Goal: Information Seeking & Learning: Learn about a topic

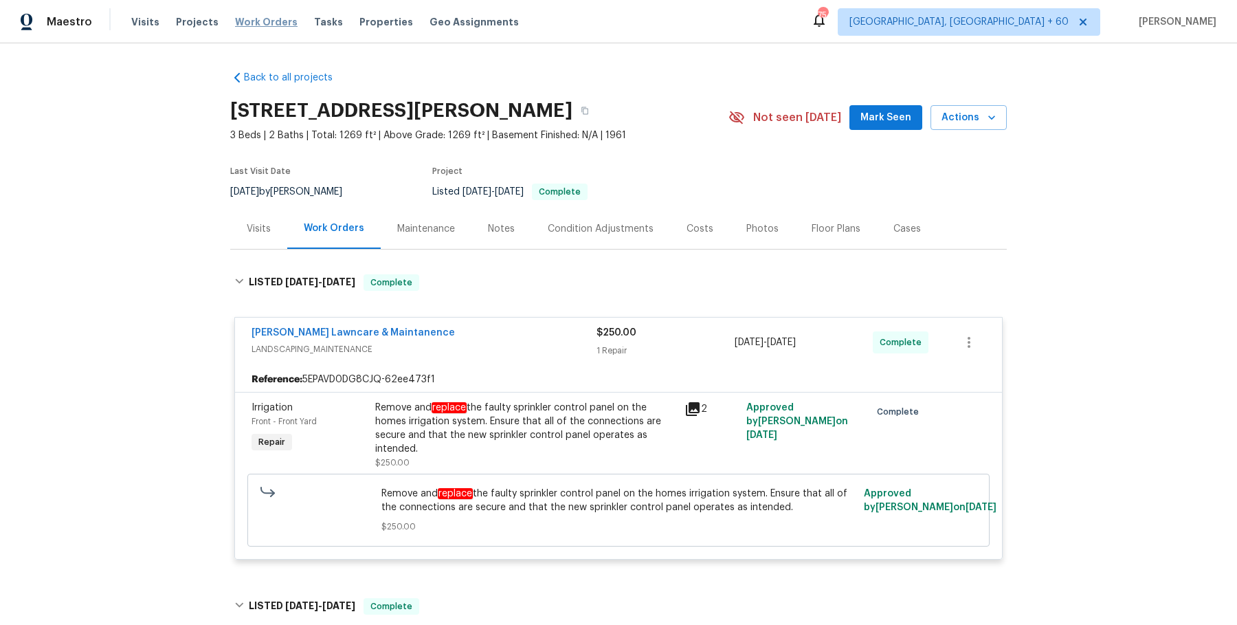
click at [266, 23] on span "Work Orders" at bounding box center [266, 22] width 63 height 14
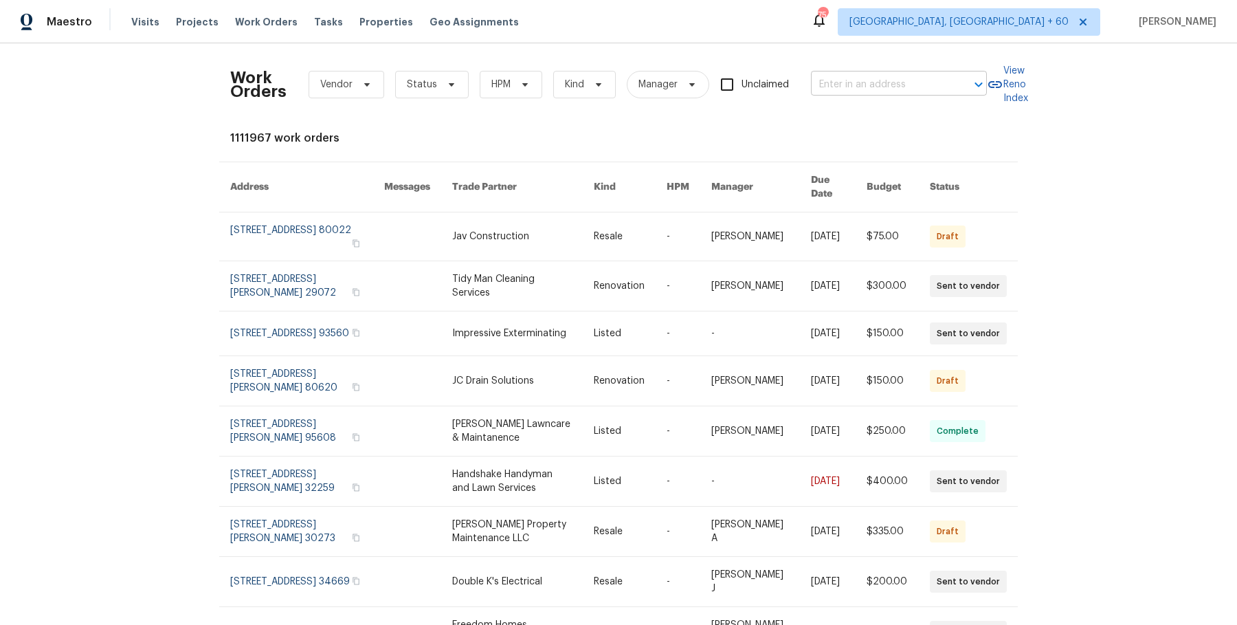
click at [829, 92] on input "text" at bounding box center [879, 84] width 137 height 21
paste input "[STREET_ADDRESS]"
drag, startPoint x: 869, startPoint y: 84, endPoint x: 950, endPoint y: 87, distance: 81.2
click at [950, 87] on div "[STREET_ADDRESS] ​" at bounding box center [899, 84] width 176 height 21
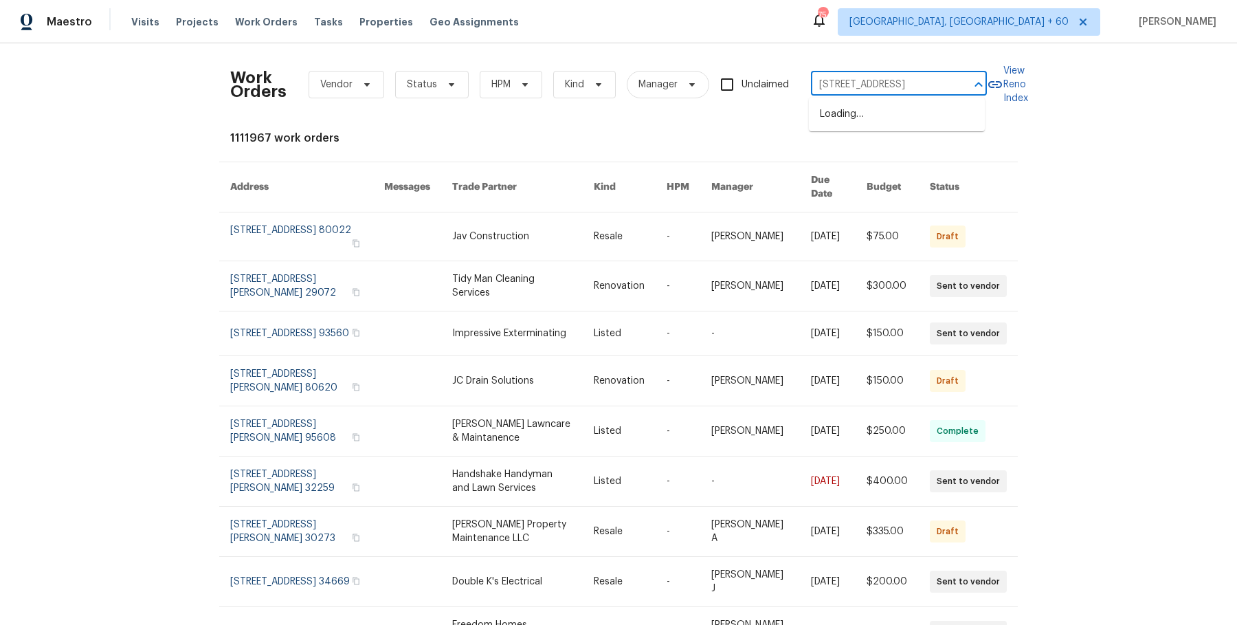
click at [951, 87] on div at bounding box center [969, 84] width 36 height 19
click at [955, 81] on div at bounding box center [969, 84] width 36 height 19
type input "16425 E 17th Pl Aurora"
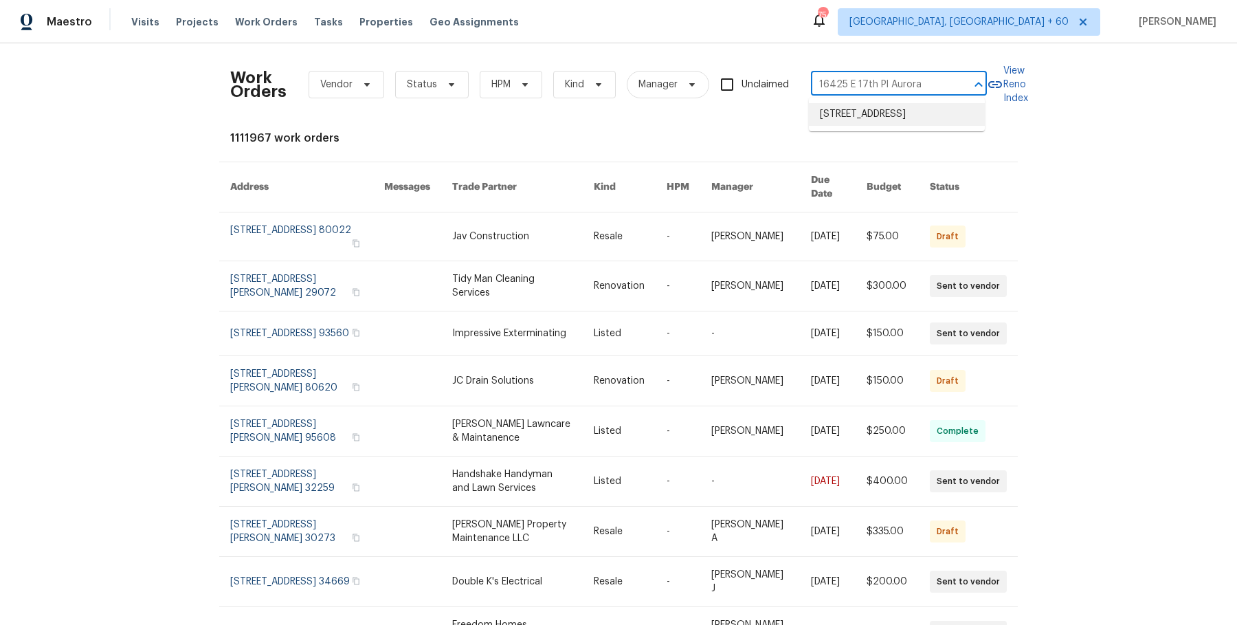
click at [913, 120] on li "[STREET_ADDRESS]" at bounding box center [897, 114] width 176 height 23
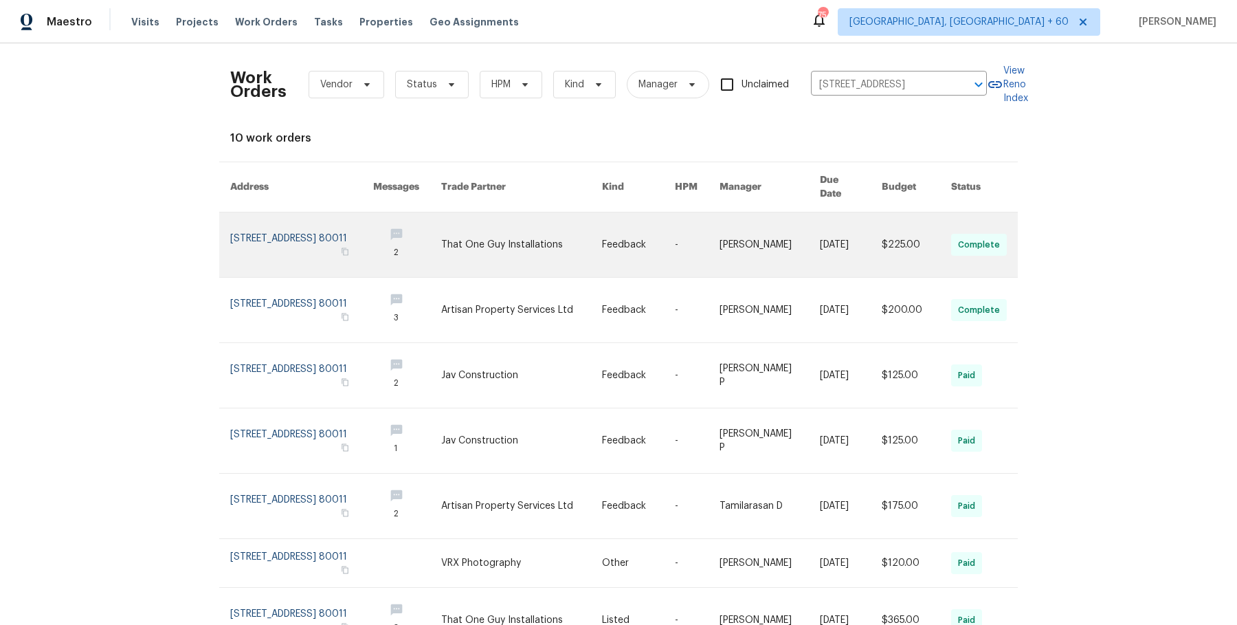
click at [757, 245] on link at bounding box center [770, 244] width 101 height 65
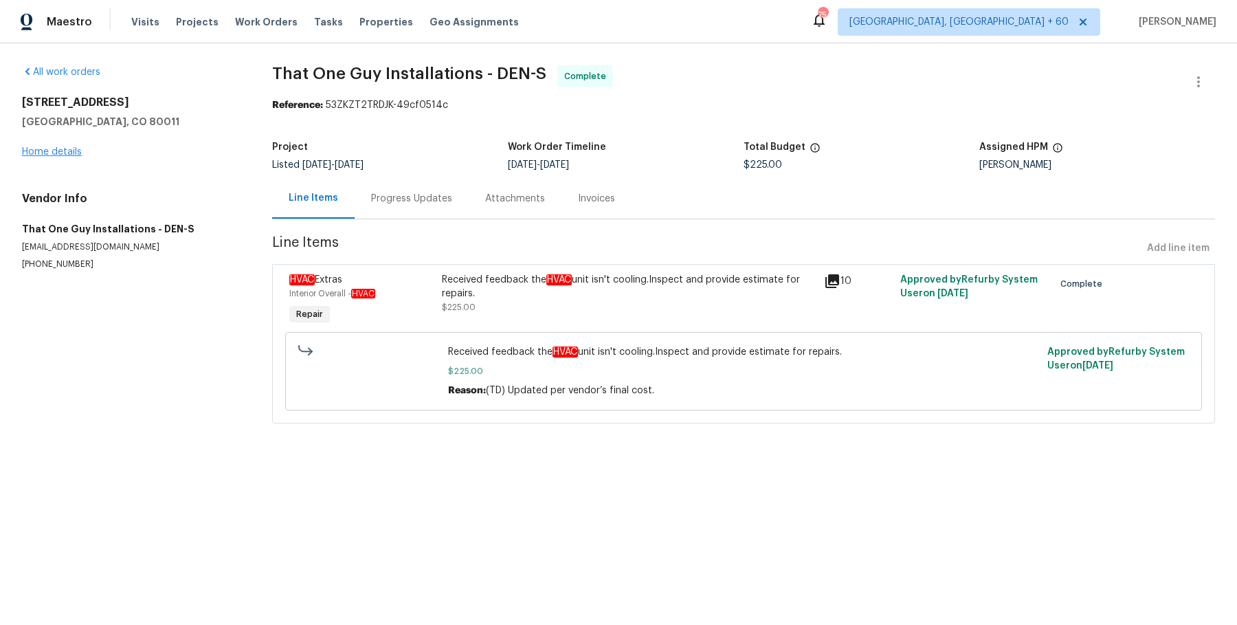
click at [43, 156] on div "16425 E 17th Pl Unit A Aurora, CO 80011 Home details" at bounding box center [130, 127] width 217 height 63
click at [48, 151] on link "Home details" at bounding box center [52, 152] width 60 height 10
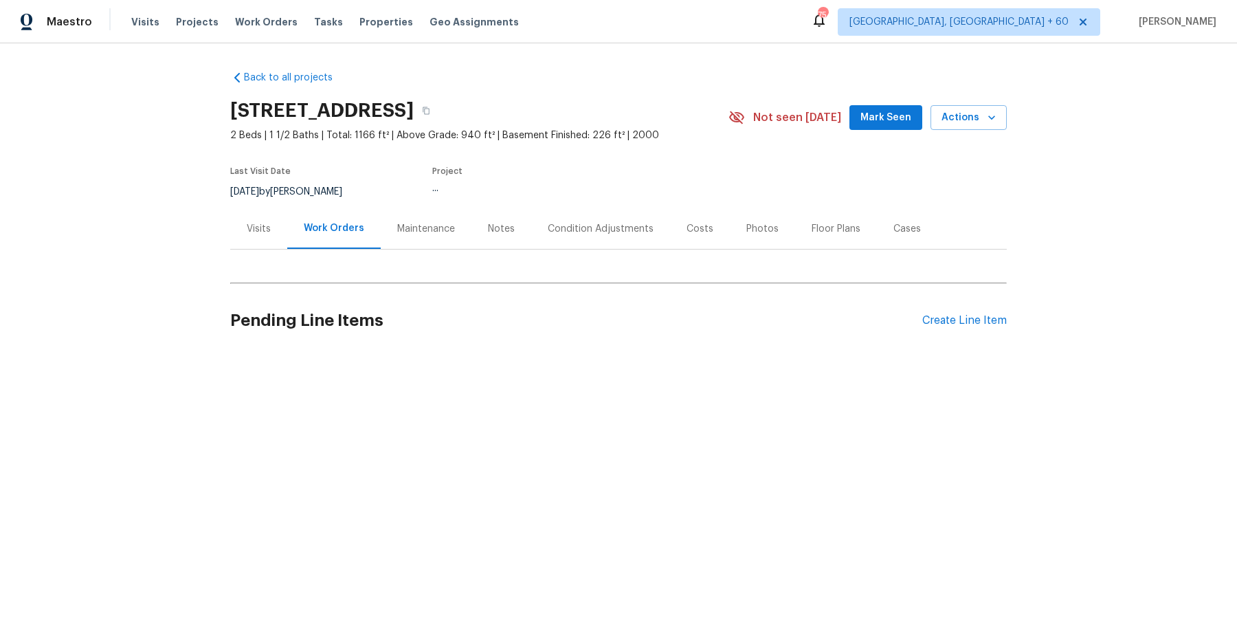
click at [357, 236] on div "Work Orders" at bounding box center [333, 228] width 93 height 41
click at [336, 227] on div "Work Orders" at bounding box center [334, 228] width 60 height 14
click at [242, 221] on div "Visits" at bounding box center [258, 228] width 57 height 41
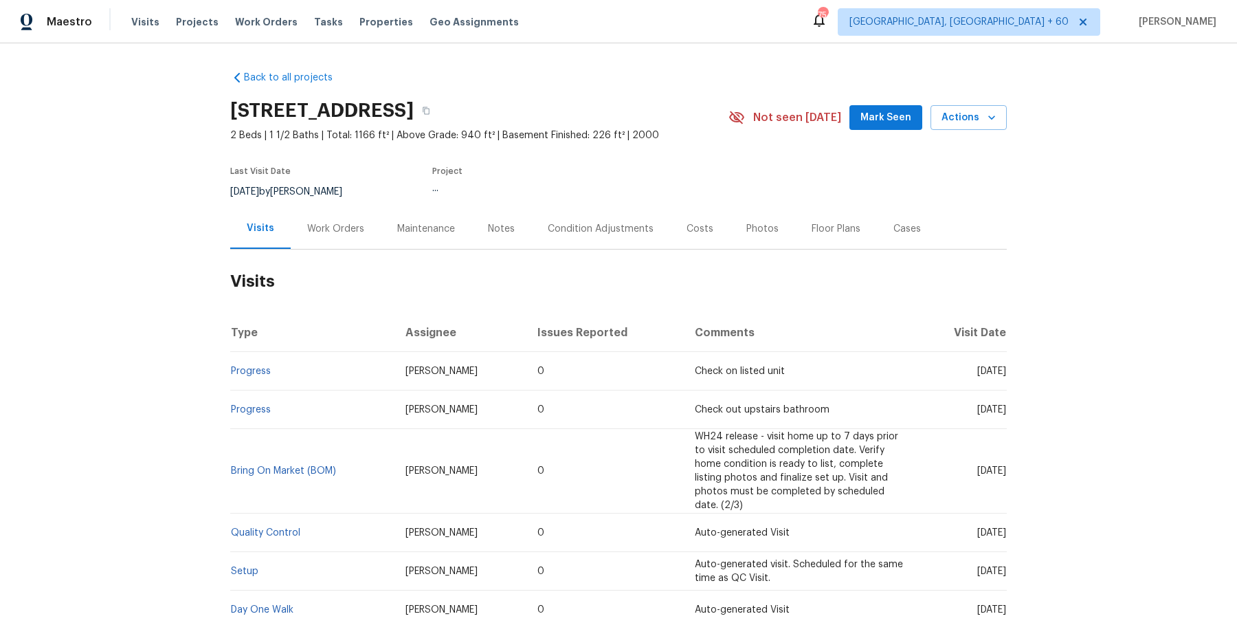
click at [353, 222] on div "Work Orders" at bounding box center [335, 229] width 57 height 14
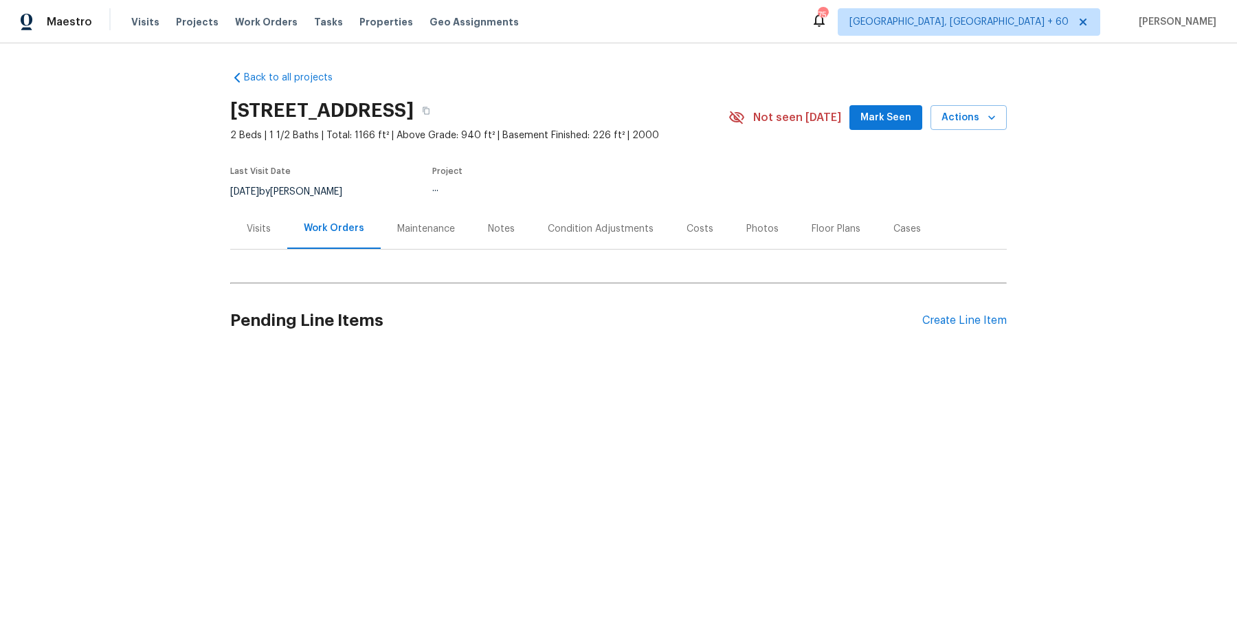
click at [342, 245] on div "Work Orders" at bounding box center [333, 228] width 93 height 41
click at [381, 228] on div "Maintenance" at bounding box center [426, 228] width 91 height 41
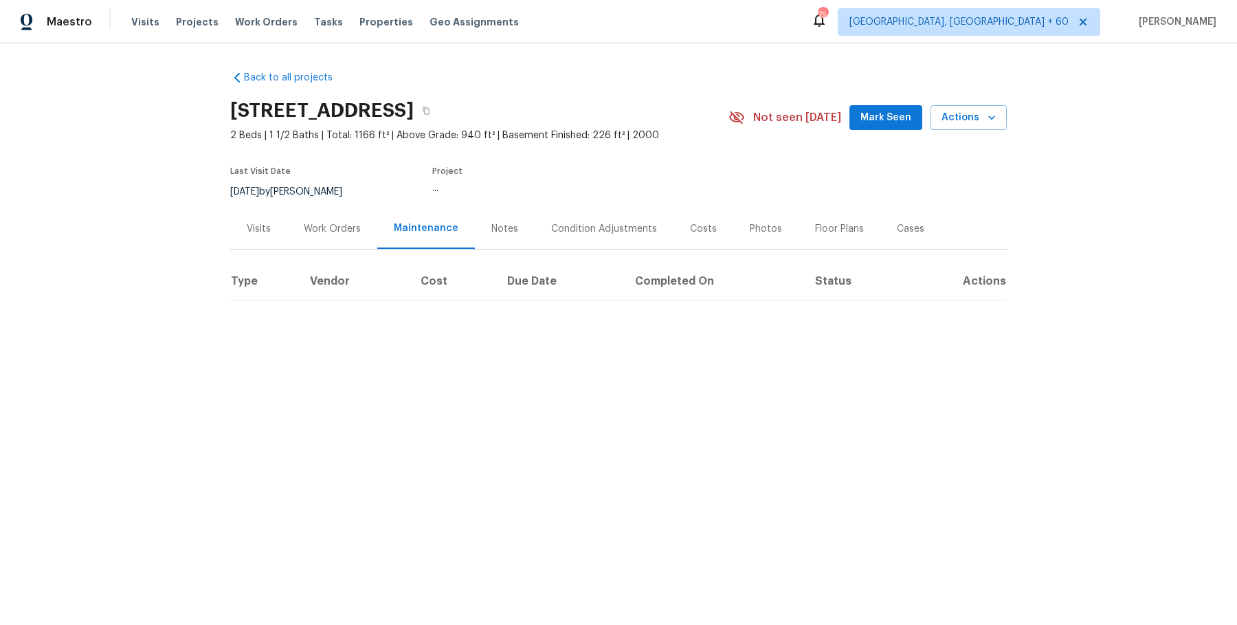
click at [328, 234] on div "Work Orders" at bounding box center [332, 229] width 57 height 14
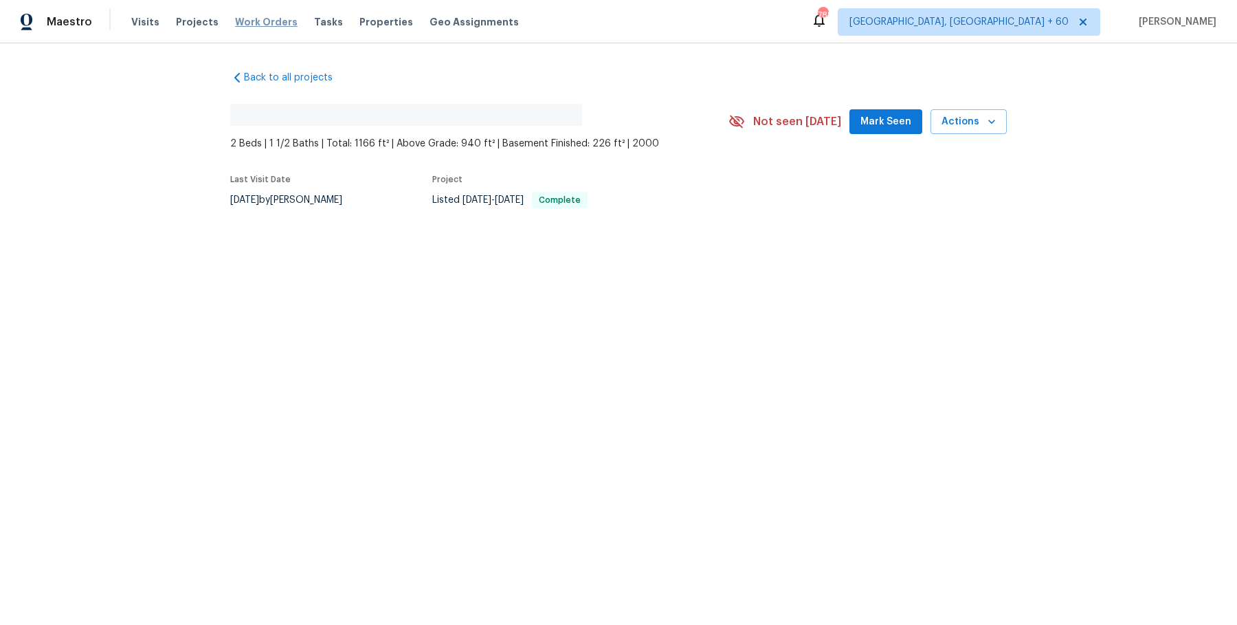
click at [260, 19] on span "Work Orders" at bounding box center [266, 22] width 63 height 14
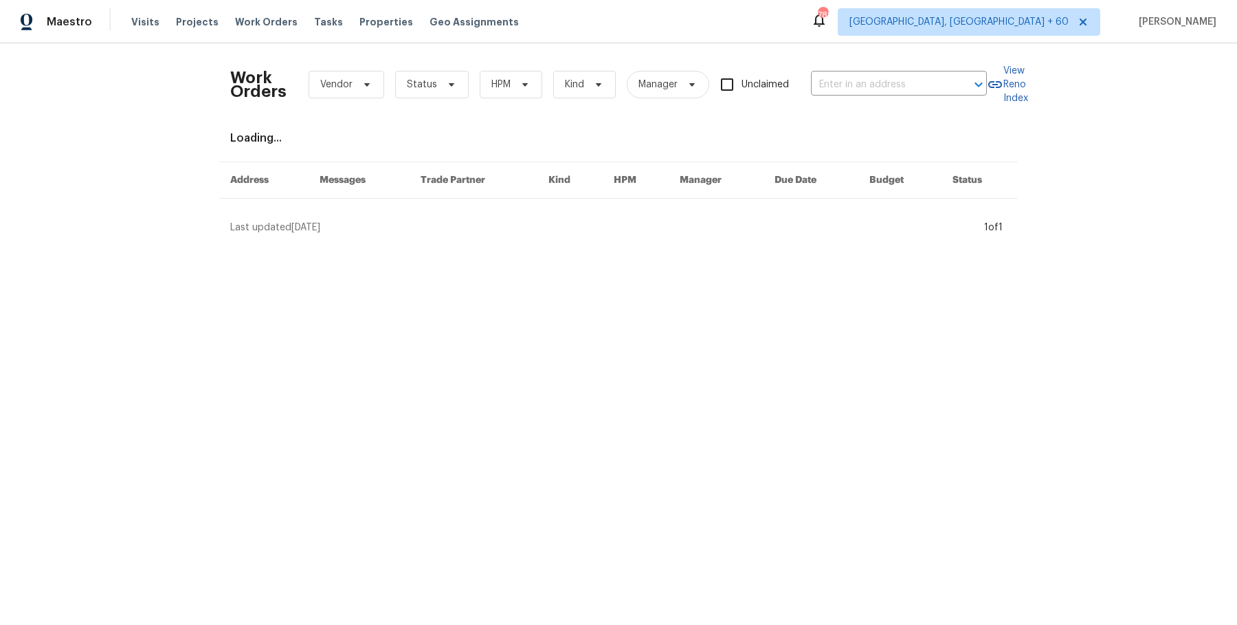
click at [861, 97] on div "Work Orders Vendor Status HPM Kind Manager Unclaimed ​" at bounding box center [608, 84] width 757 height 60
click at [861, 84] on input "text" at bounding box center [879, 84] width 137 height 21
paste input "[STREET_ADDRESS]"
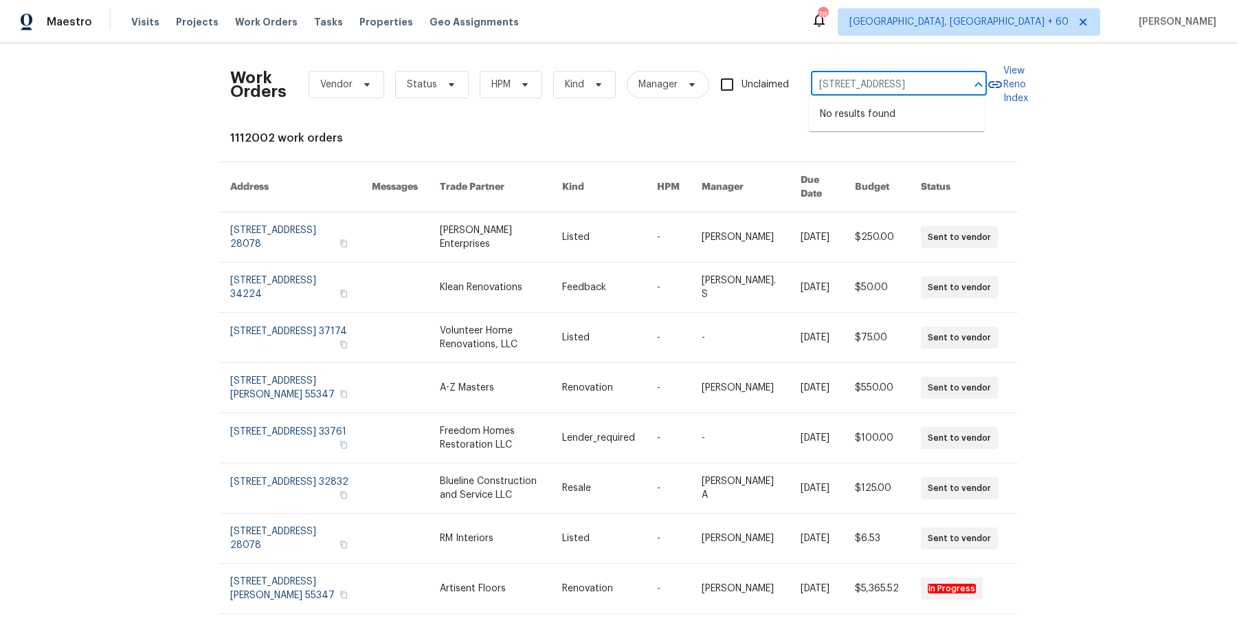
drag, startPoint x: 869, startPoint y: 86, endPoint x: 947, endPoint y: 86, distance: 77.7
click at [947, 86] on div "[STREET_ADDRESS] ​" at bounding box center [899, 84] width 176 height 21
type input "16425 E 17th Pl"
click at [919, 122] on li "[STREET_ADDRESS]" at bounding box center [897, 114] width 176 height 23
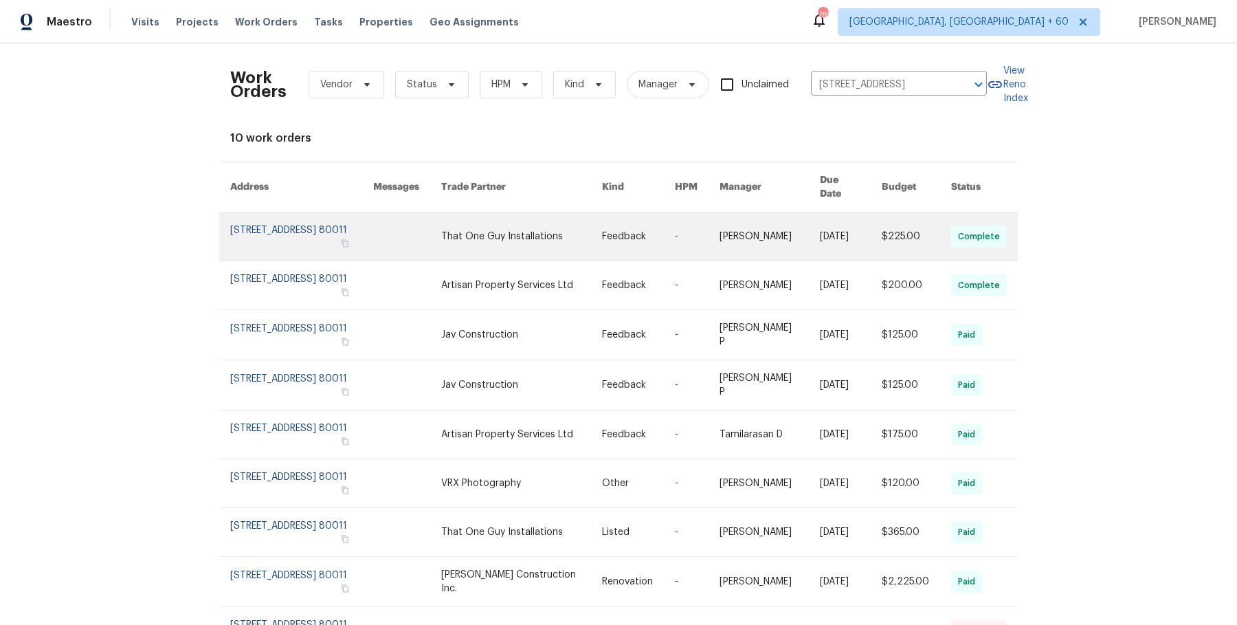
click at [794, 232] on link at bounding box center [770, 236] width 101 height 48
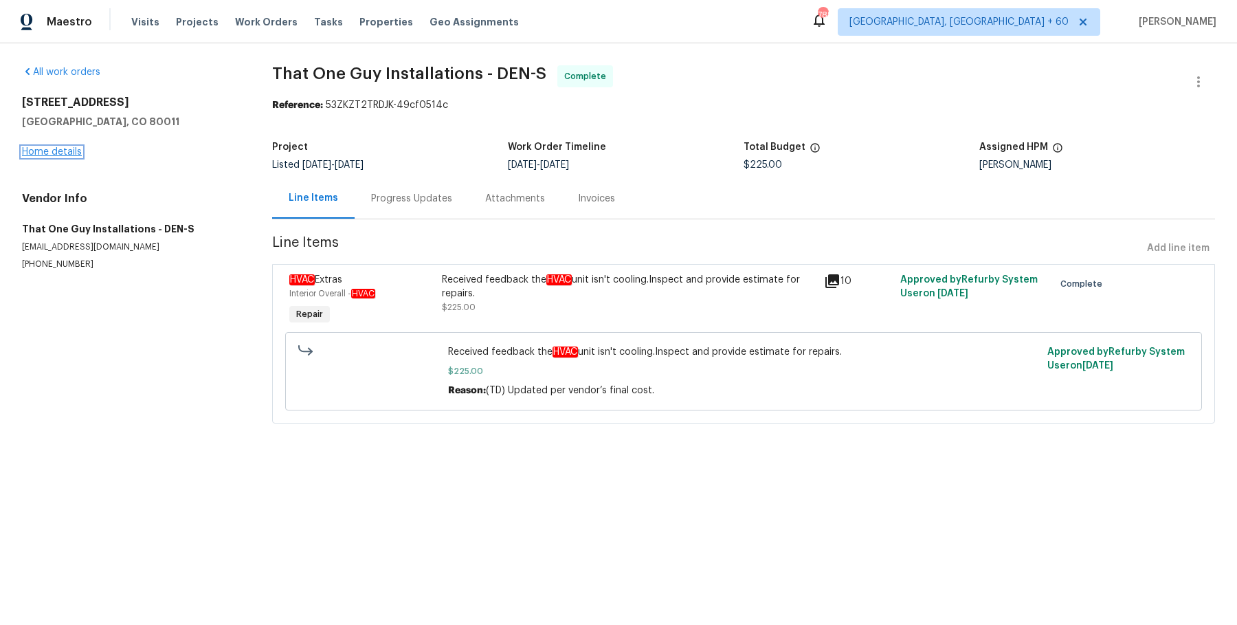
click at [63, 154] on link "Home details" at bounding box center [52, 152] width 60 height 10
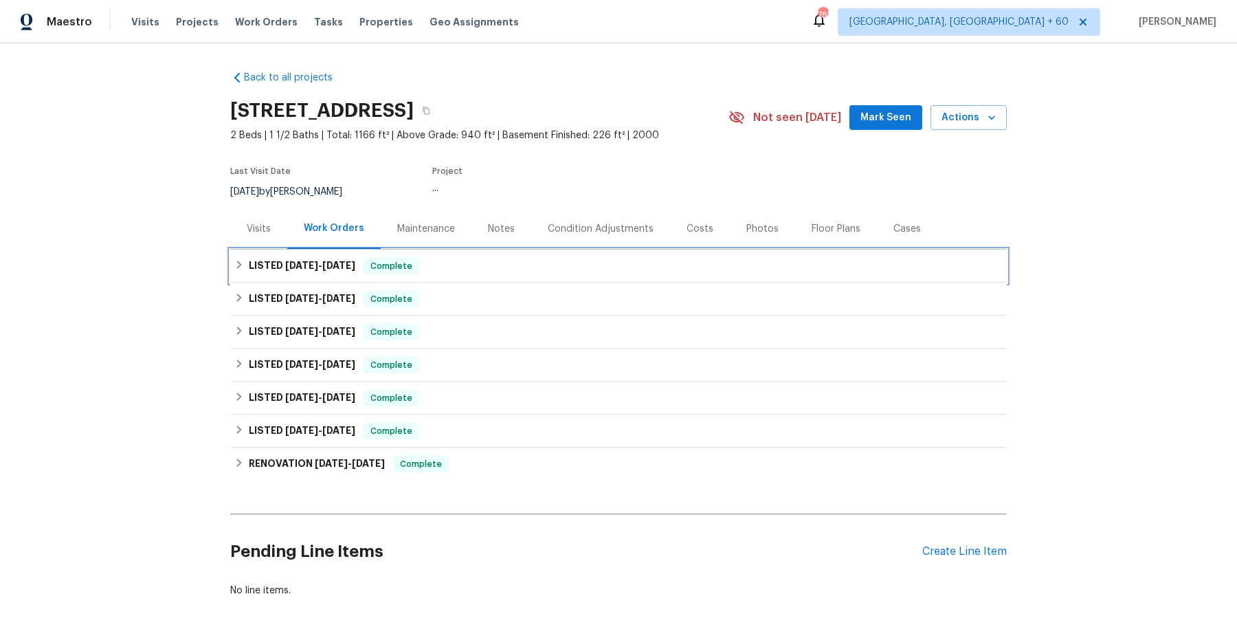
click at [504, 272] on div "LISTED [DATE] - [DATE] Complete" at bounding box center [618, 266] width 768 height 16
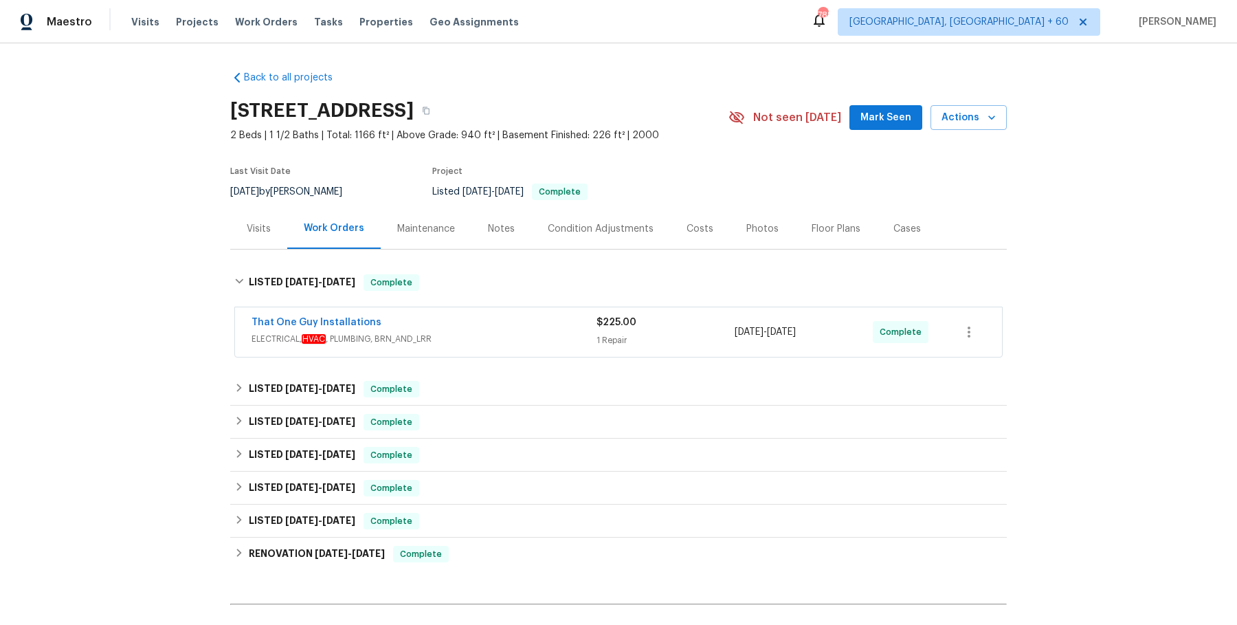
click at [499, 336] on span "ELECTRICAL, HVAC , PLUMBING, BRN_AND_LRR" at bounding box center [424, 339] width 345 height 14
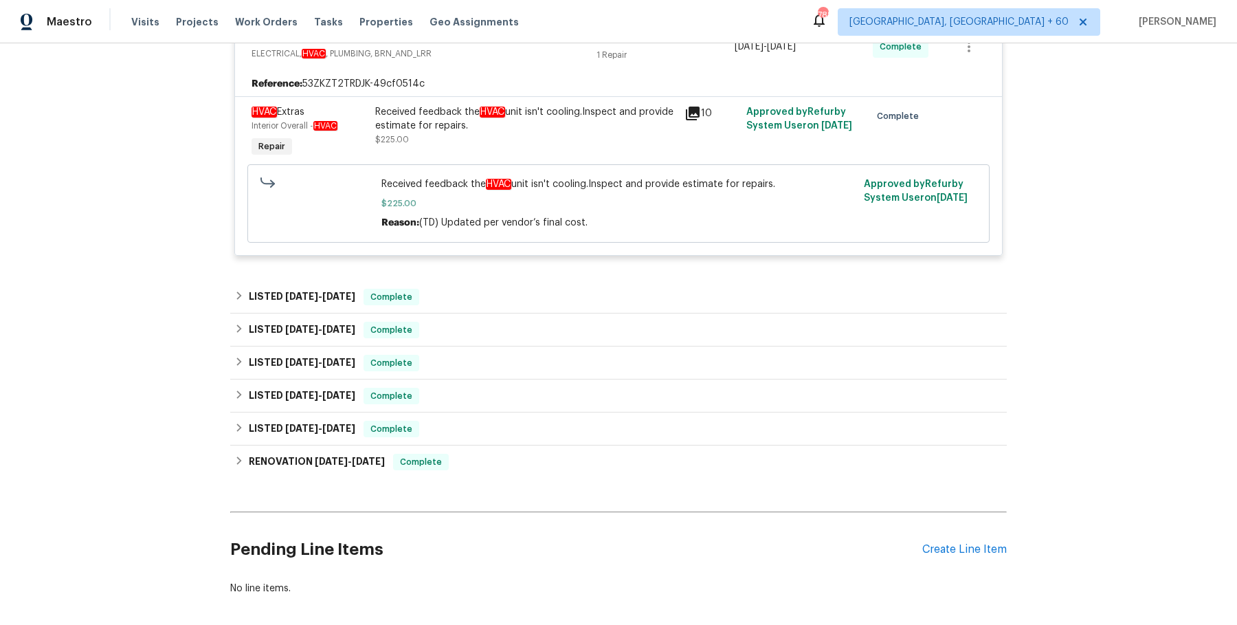
scroll to position [298, 0]
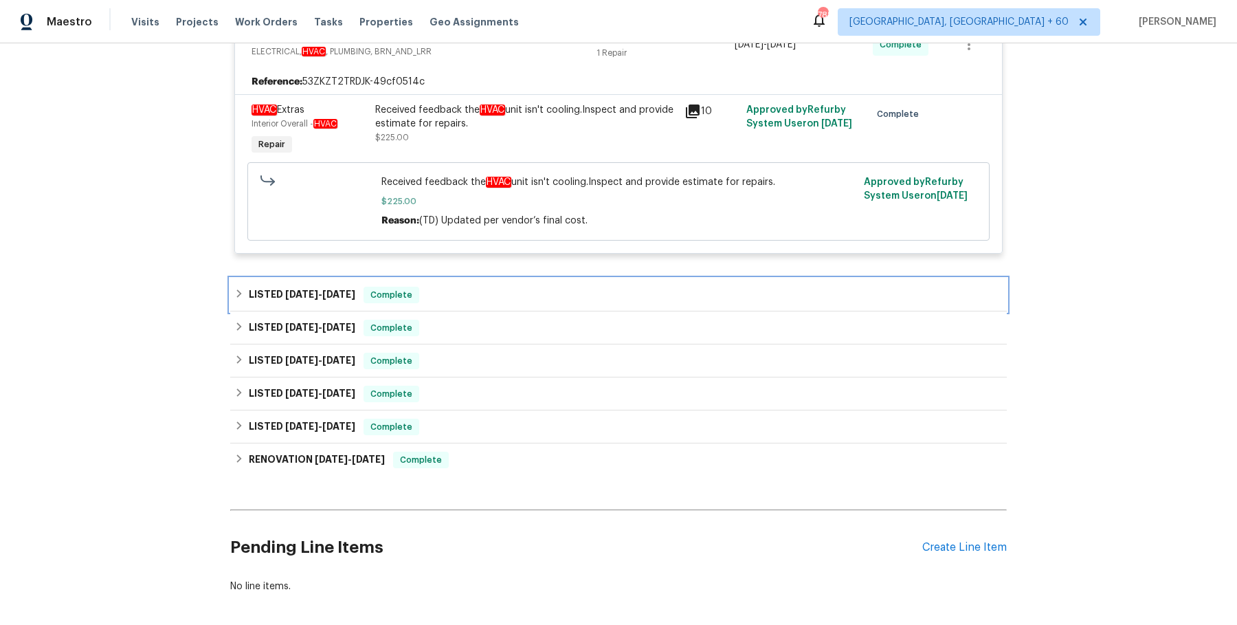
click at [485, 295] on div "LISTED [DATE] - [DATE] Complete" at bounding box center [618, 295] width 768 height 16
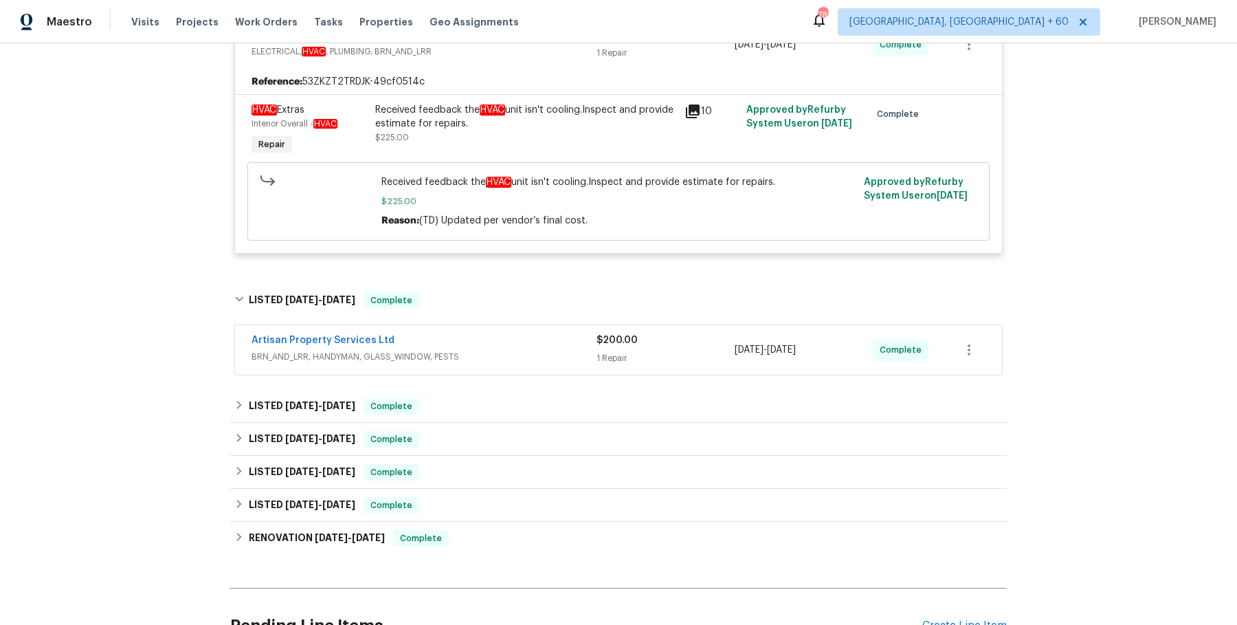
click at [476, 350] on span "BRN_AND_LRR, HANDYMAN, GLASS_WINDOW, PESTS" at bounding box center [424, 357] width 345 height 14
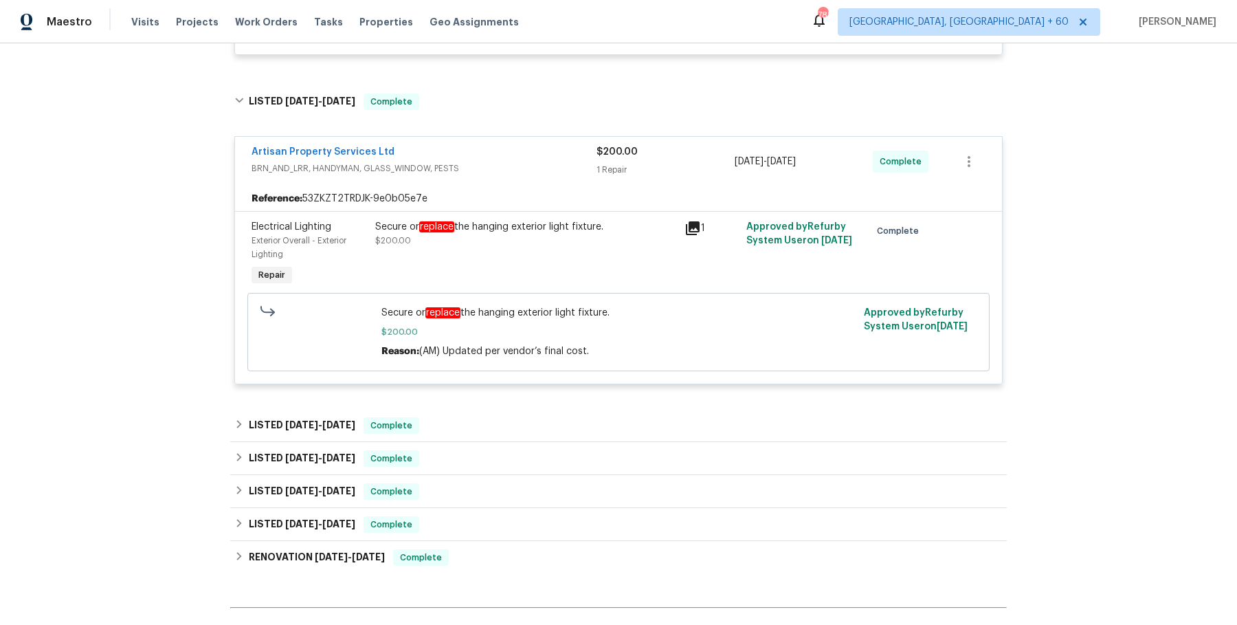
scroll to position [527, 0]
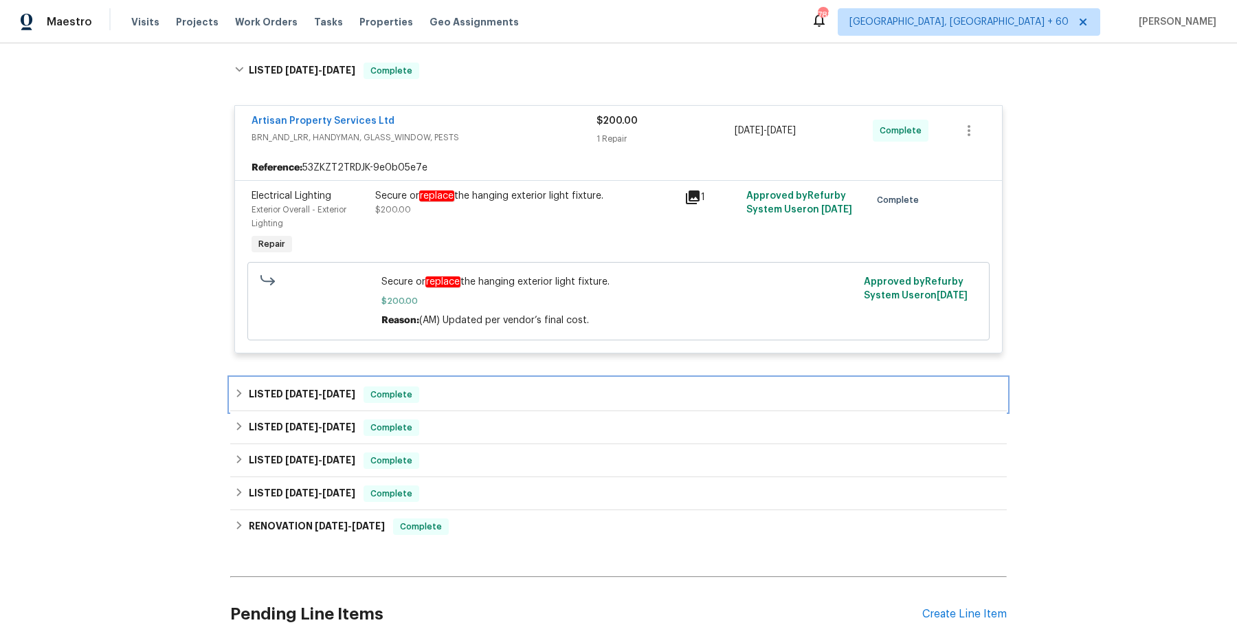
click at [461, 408] on div "LISTED [DATE] - [DATE] Complete" at bounding box center [618, 394] width 777 height 33
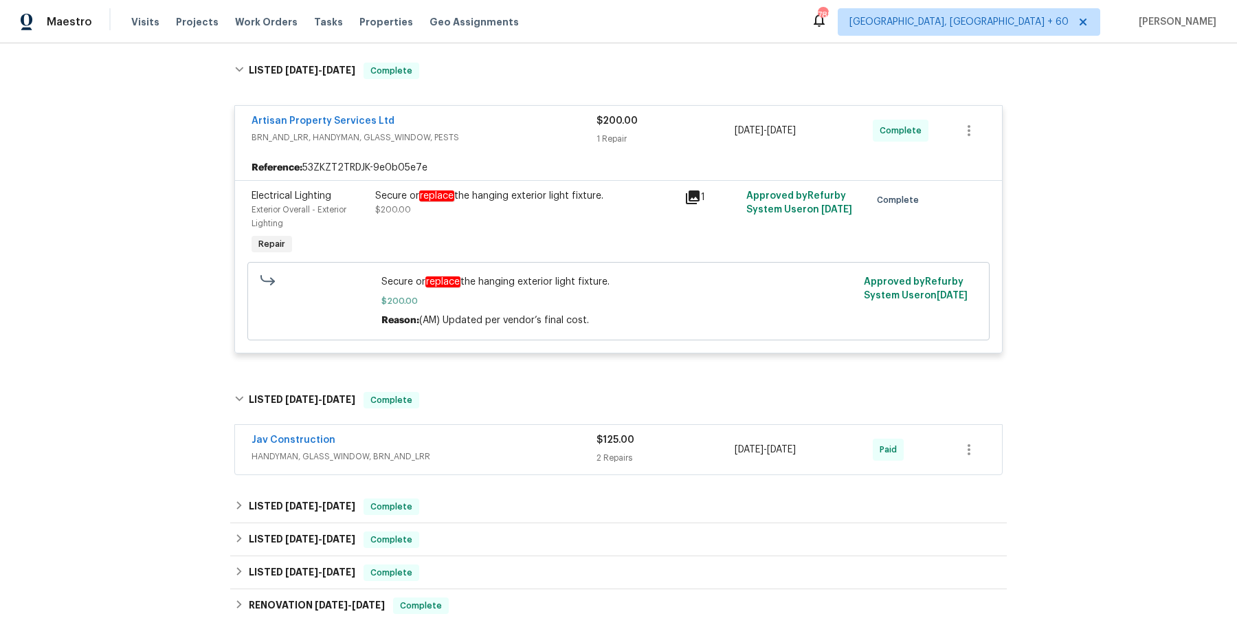
click at [459, 437] on div "Jav Construction" at bounding box center [424, 441] width 345 height 16
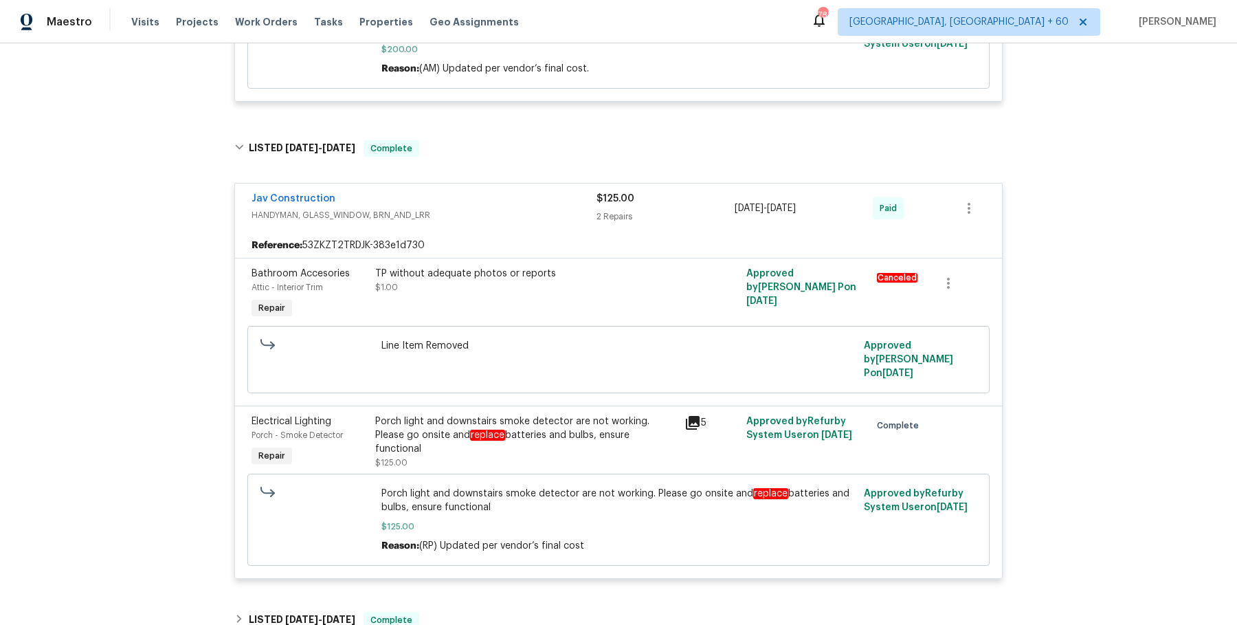
scroll to position [891, 0]
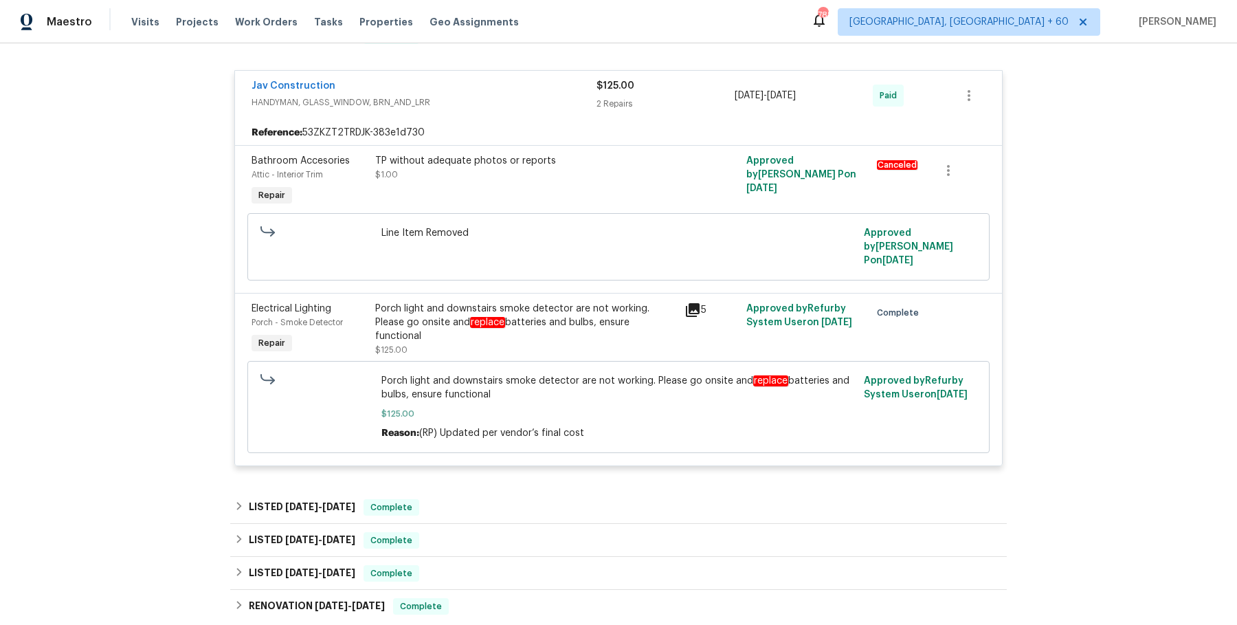
click at [447, 503] on div "LISTED [DATE] - [DATE] Complete" at bounding box center [618, 507] width 777 height 33
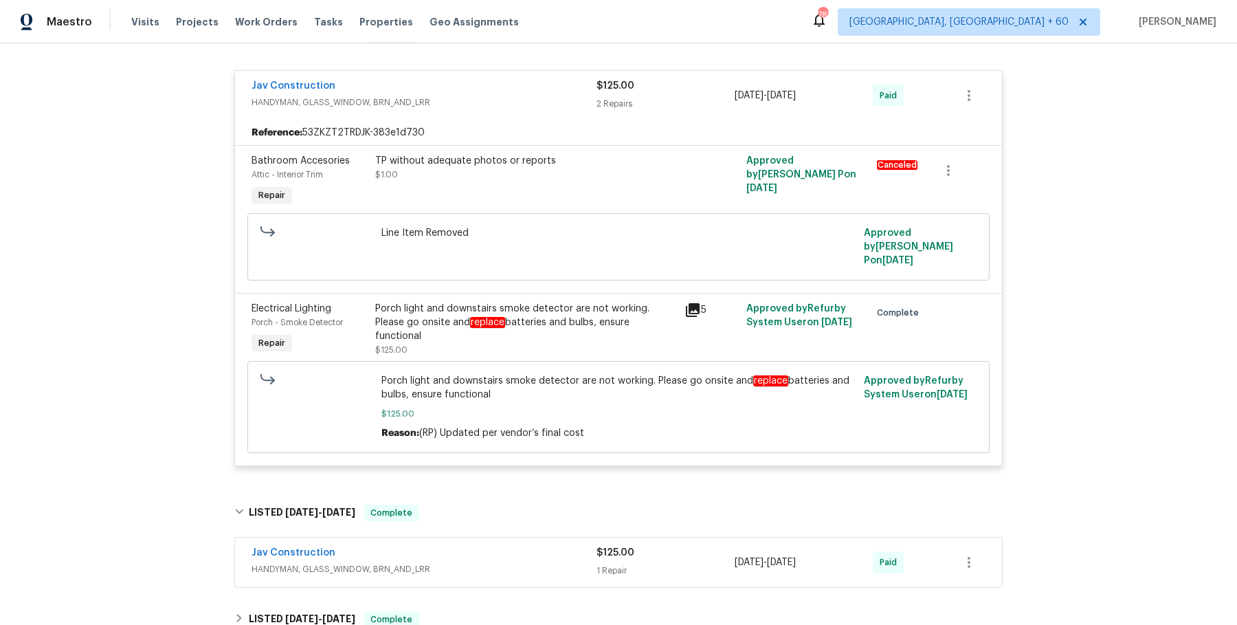
click at [472, 537] on div "Jav Construction HANDYMAN, GLASS_WINDOW, BRN_AND_LRR $125.00 1 Repair [DATE] - …" at bounding box center [618, 561] width 767 height 49
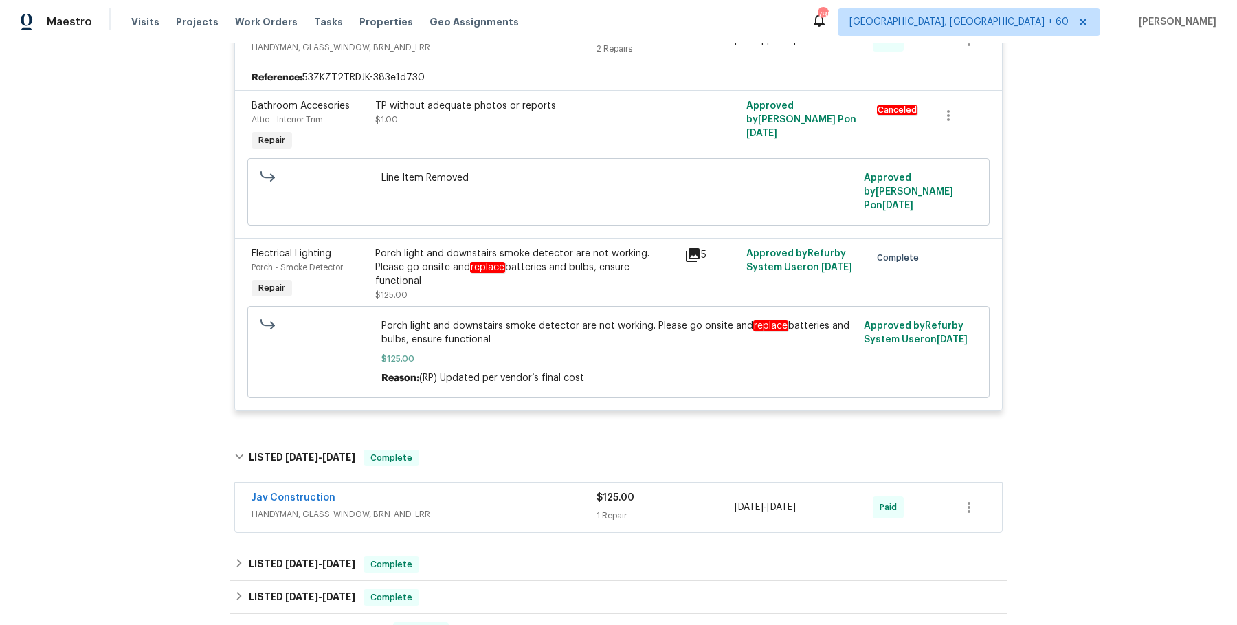
scroll to position [950, 0]
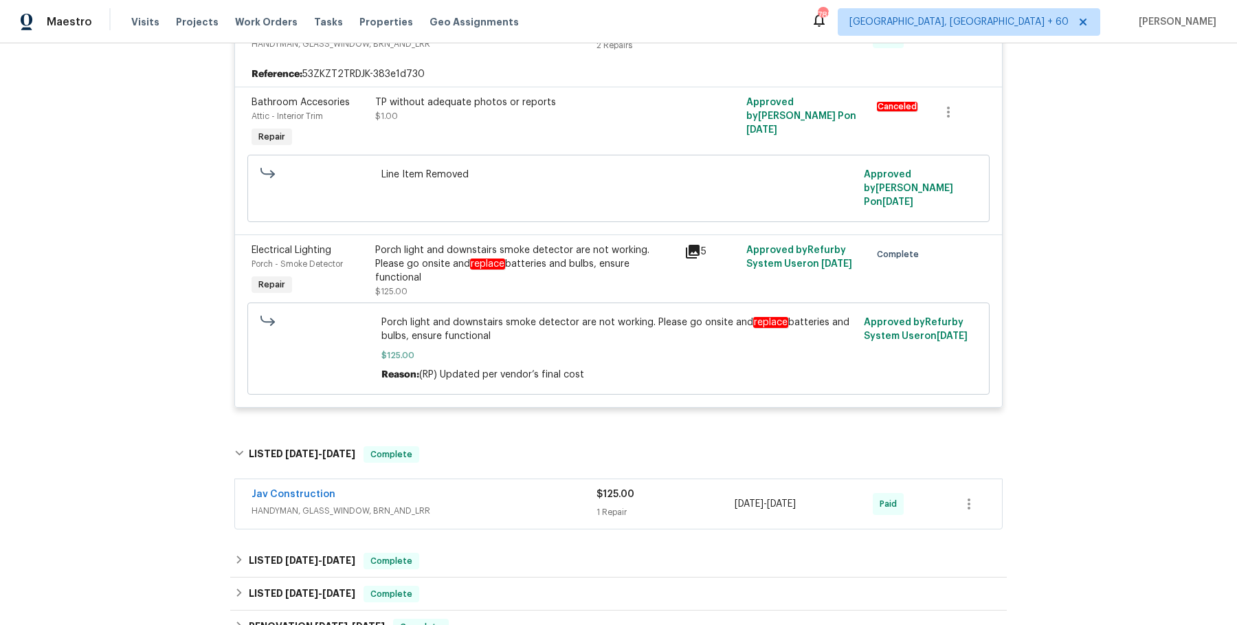
click at [478, 513] on div "Jav Construction HANDYMAN, GLASS_WINDOW, BRN_AND_LRR $125.00 1 Repair [DATE] - …" at bounding box center [618, 504] width 777 height 57
click at [482, 504] on div "Jav Construction HANDYMAN, GLASS_WINDOW, BRN_AND_LRR $125.00 1 Repair [DATE] - …" at bounding box center [618, 503] width 767 height 49
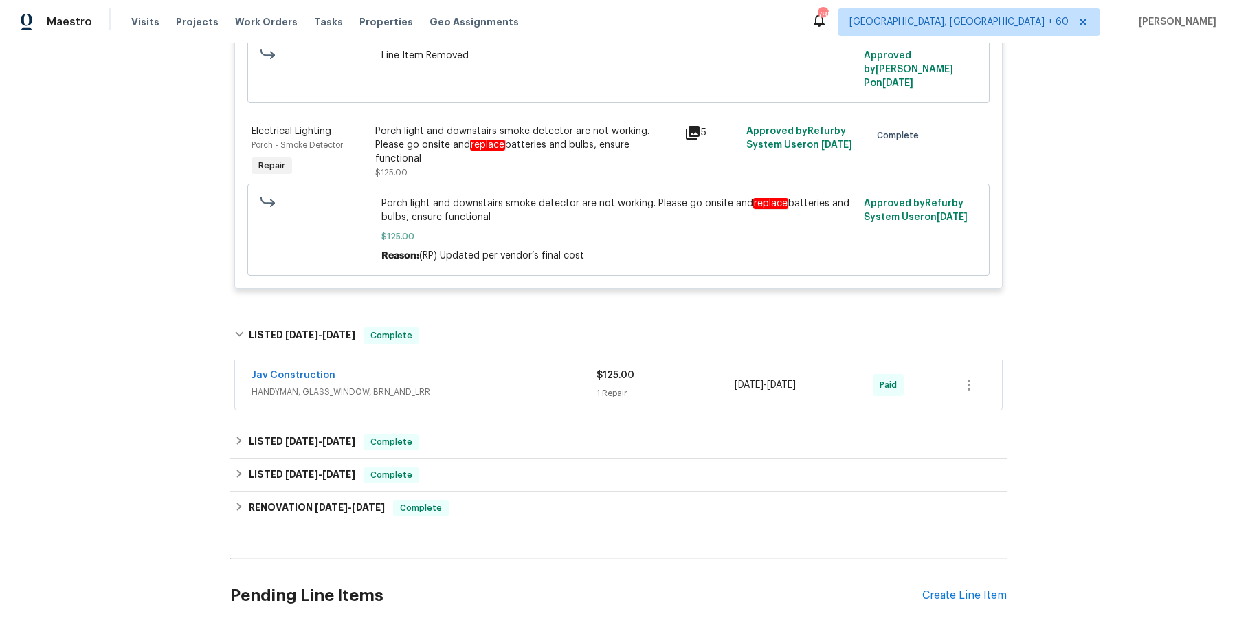
scroll to position [1095, 0]
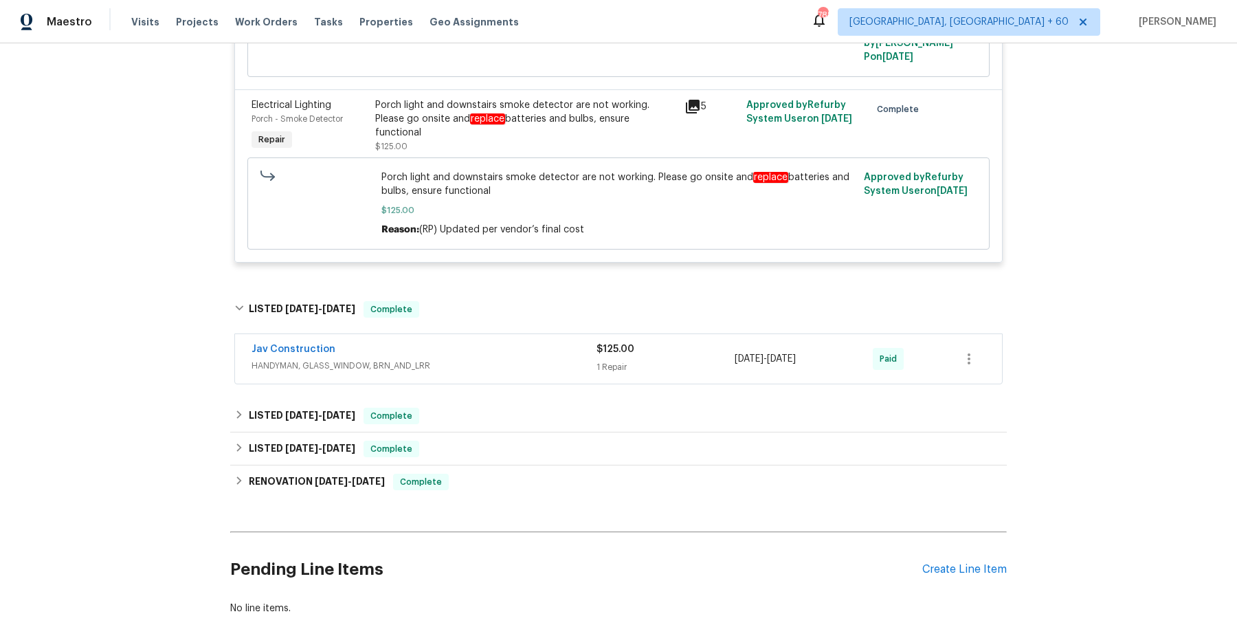
click at [521, 342] on div "Jav Construction" at bounding box center [424, 350] width 345 height 16
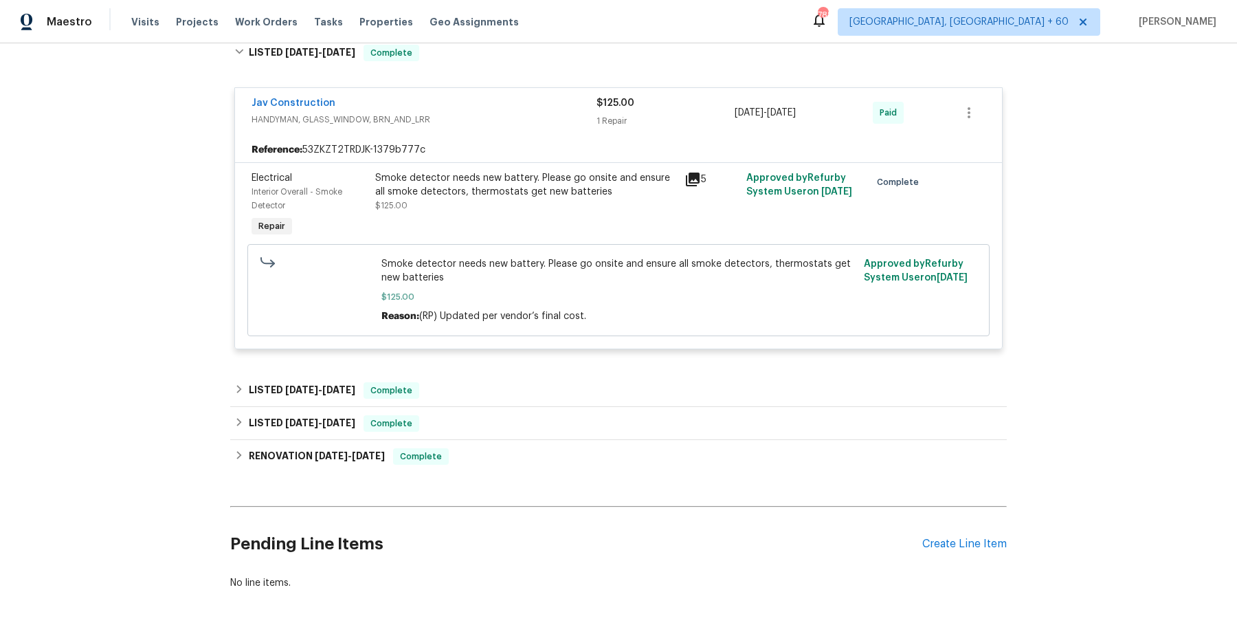
scroll to position [1369, 0]
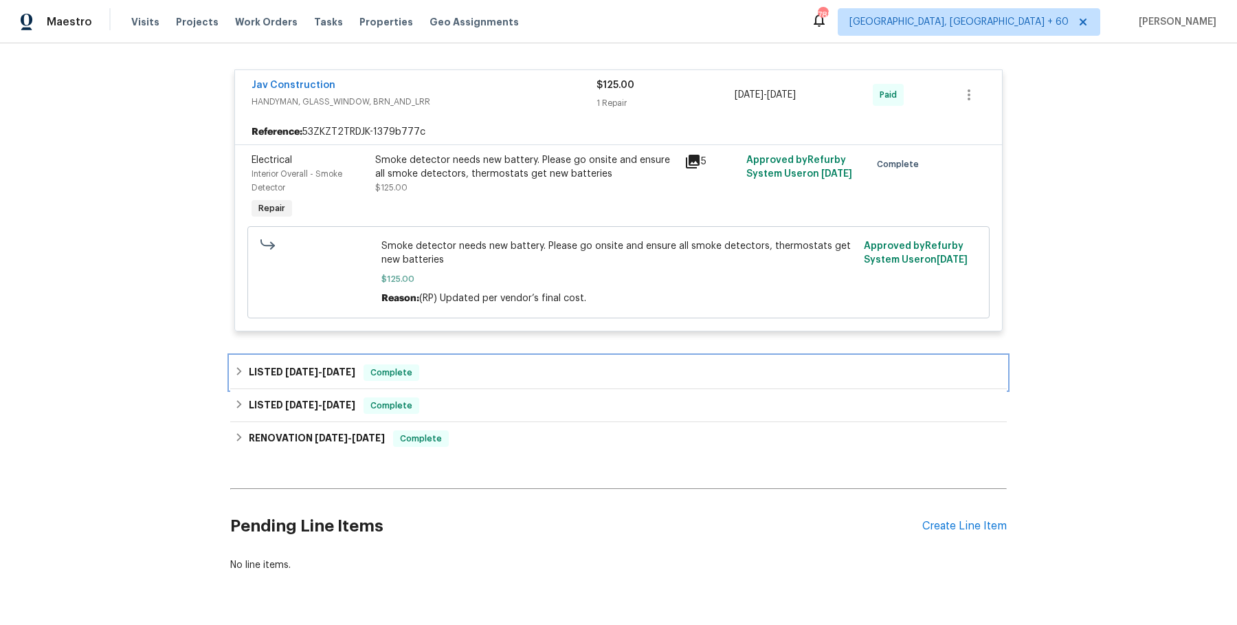
click at [495, 364] on div "LISTED [DATE] - [DATE] Complete" at bounding box center [618, 372] width 768 height 16
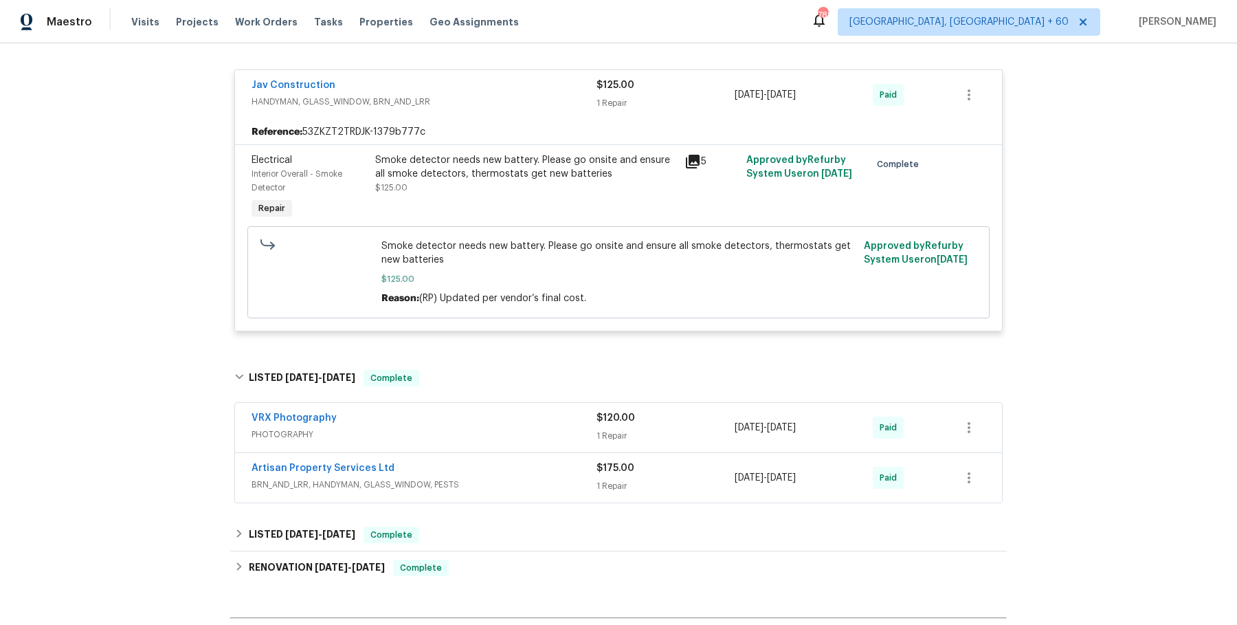
click at [492, 428] on span "PHOTOGRAPHY" at bounding box center [424, 435] width 345 height 14
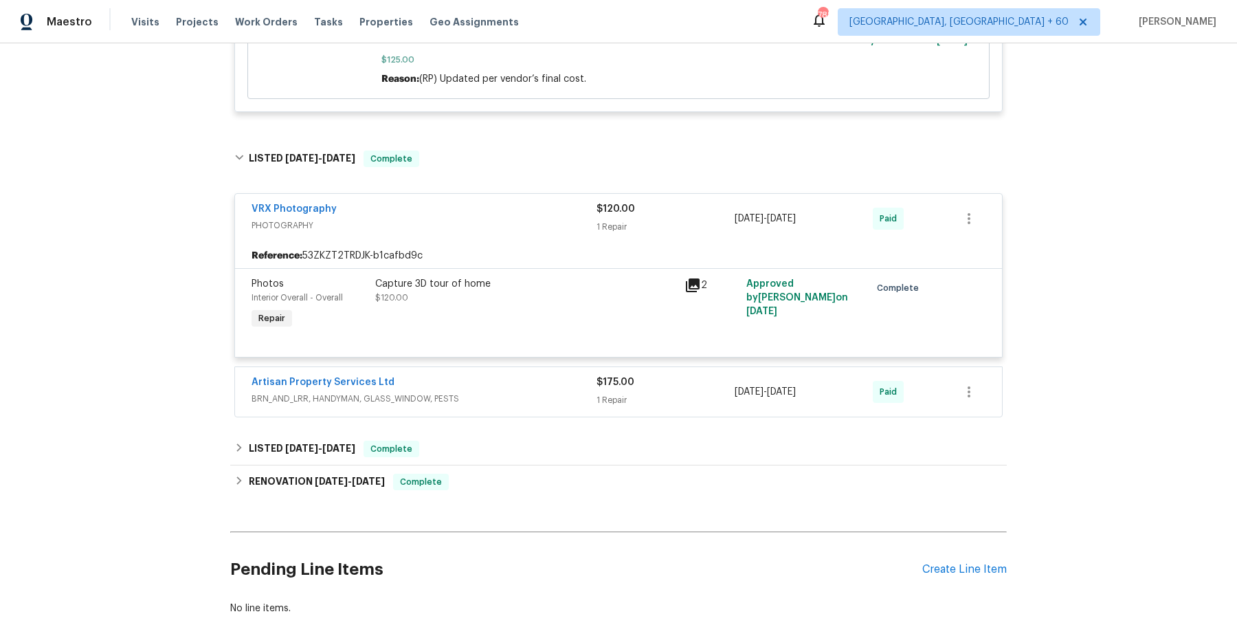
scroll to position [1623, 0]
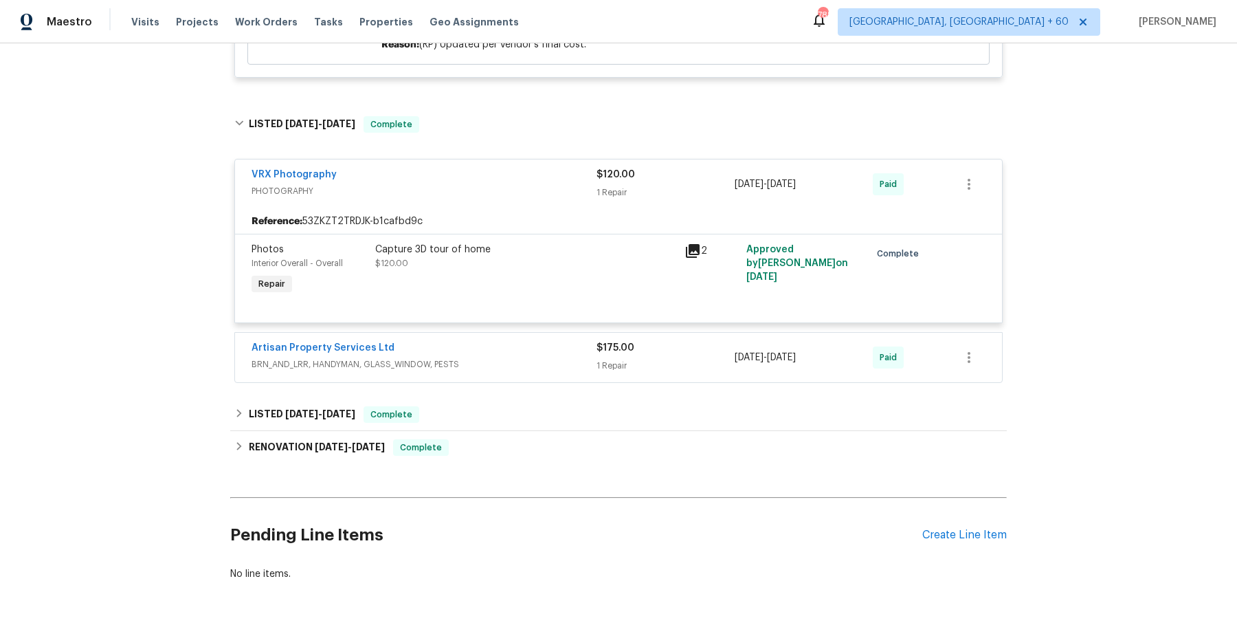
click at [544, 356] on div "Artisan Property Services Ltd BRN_AND_LRR, HANDYMAN, GLASS_WINDOW, PESTS" at bounding box center [424, 357] width 345 height 33
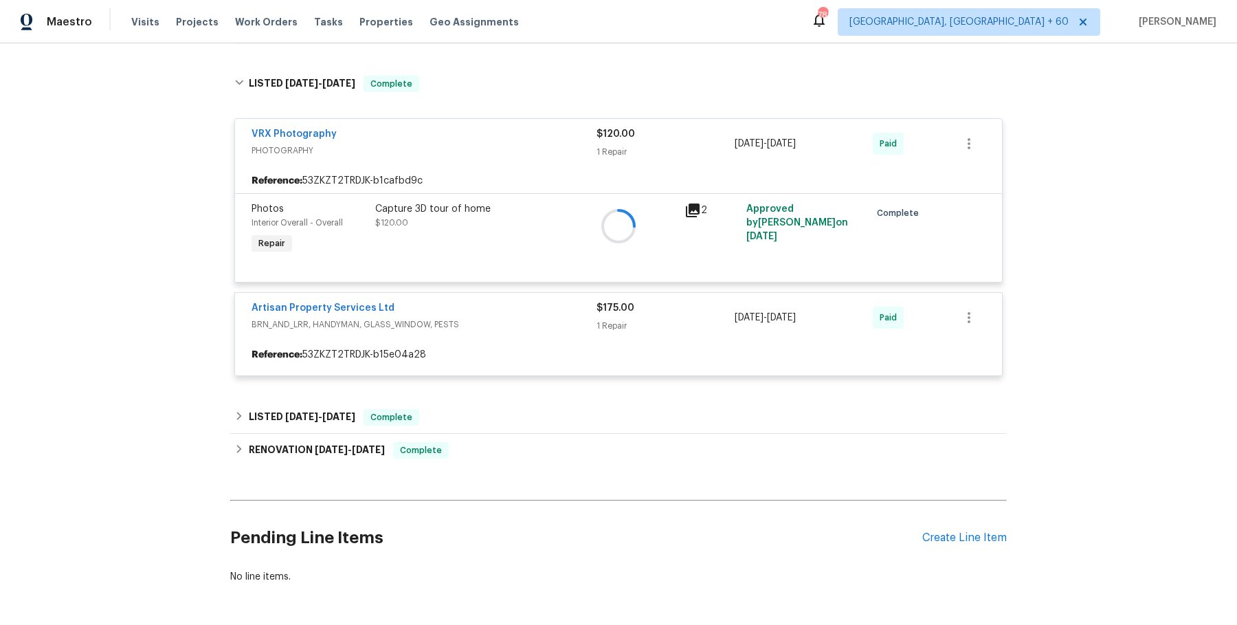
scroll to position [1696, 0]
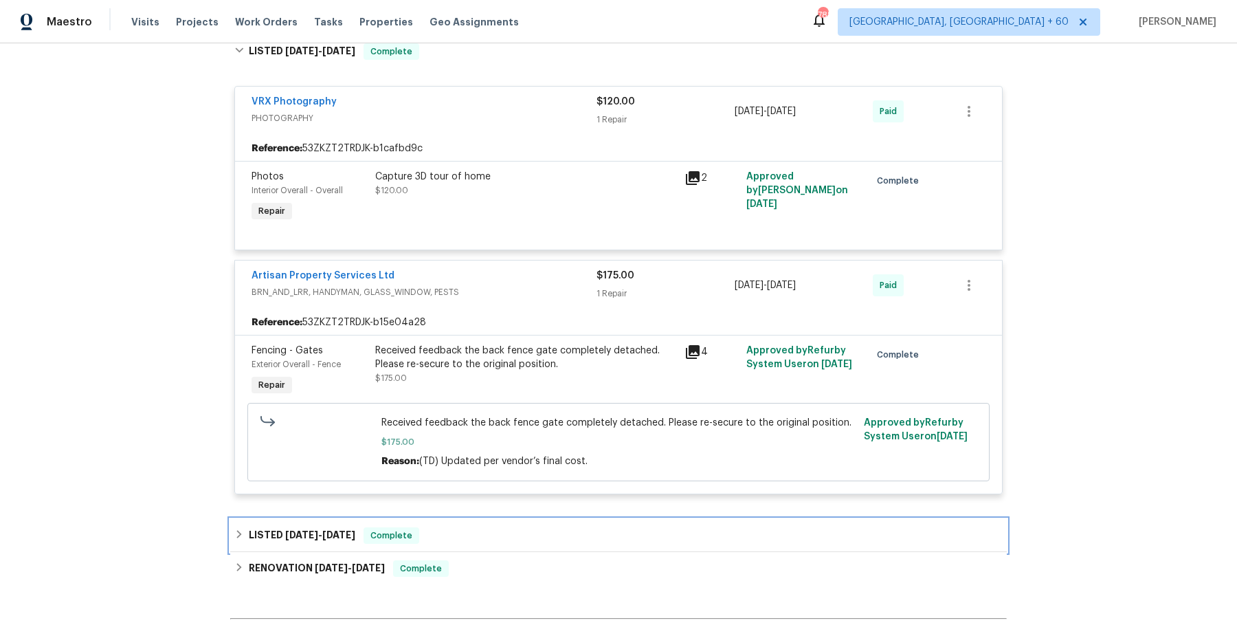
click at [509, 519] on div "LISTED [DATE] - [DATE] Complete" at bounding box center [618, 535] width 777 height 33
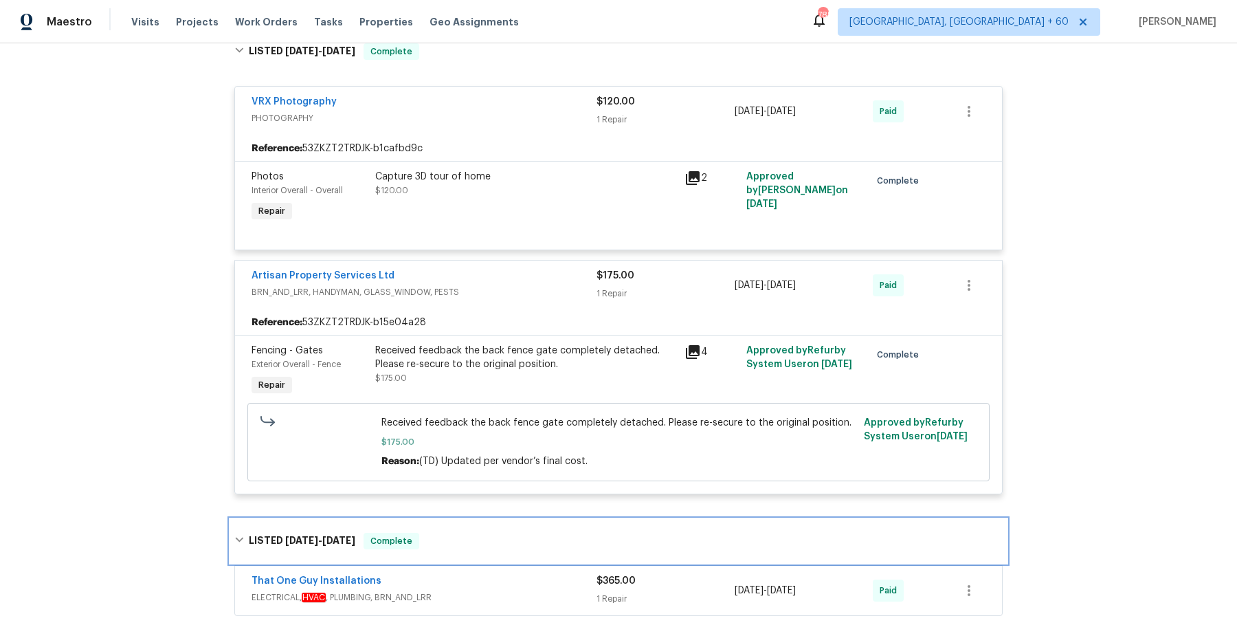
click at [502, 542] on div "LISTED [DATE] - [DATE] Complete" at bounding box center [618, 541] width 777 height 44
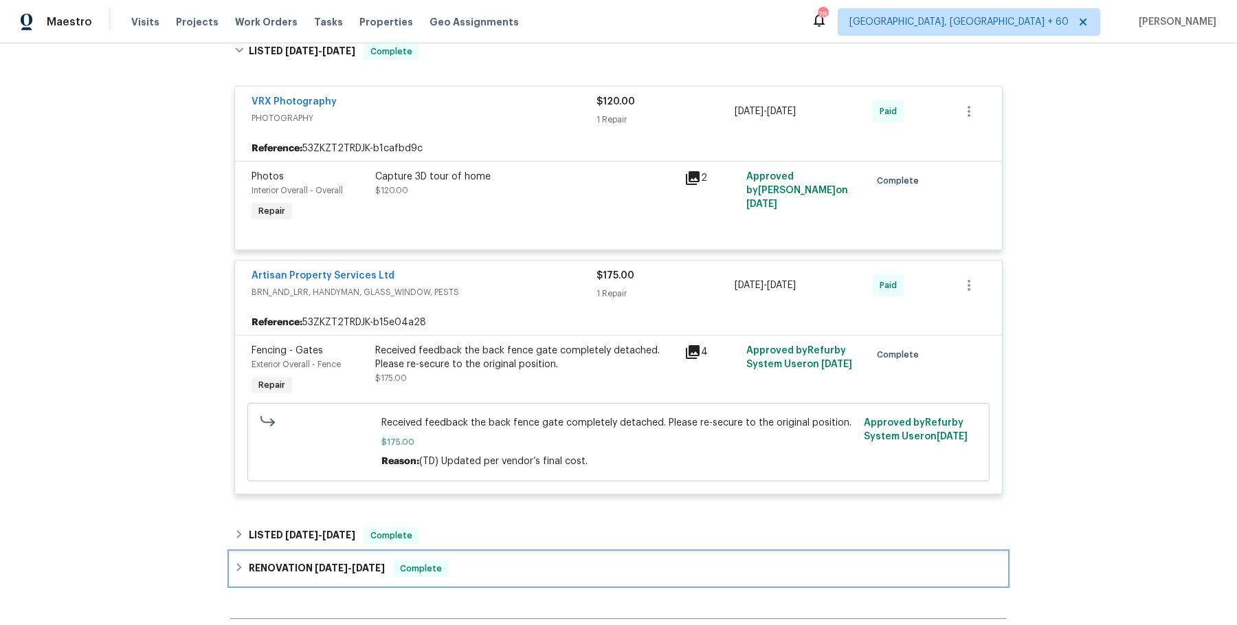
click at [502, 560] on div "RENOVATION [DATE] - [DATE] Complete" at bounding box center [618, 568] width 768 height 16
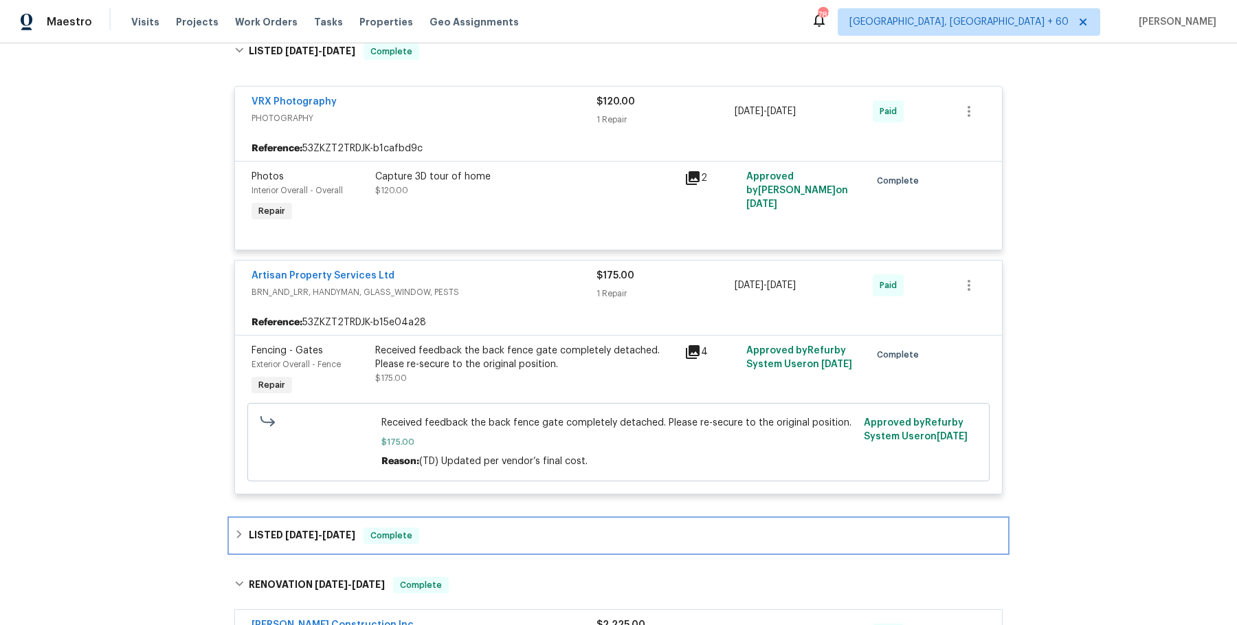
click at [507, 530] on div "LISTED [DATE] - [DATE] Complete" at bounding box center [618, 535] width 777 height 33
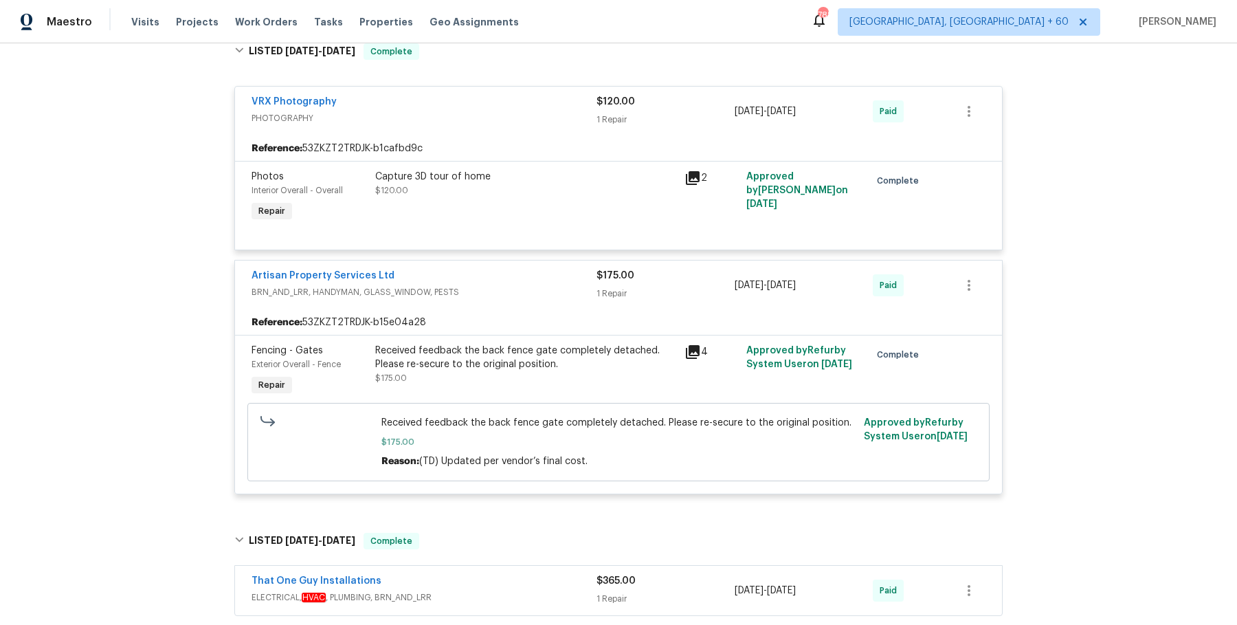
click at [514, 590] on span "ELECTRICAL, HVAC , PLUMBING, BRN_AND_LRR" at bounding box center [424, 597] width 345 height 14
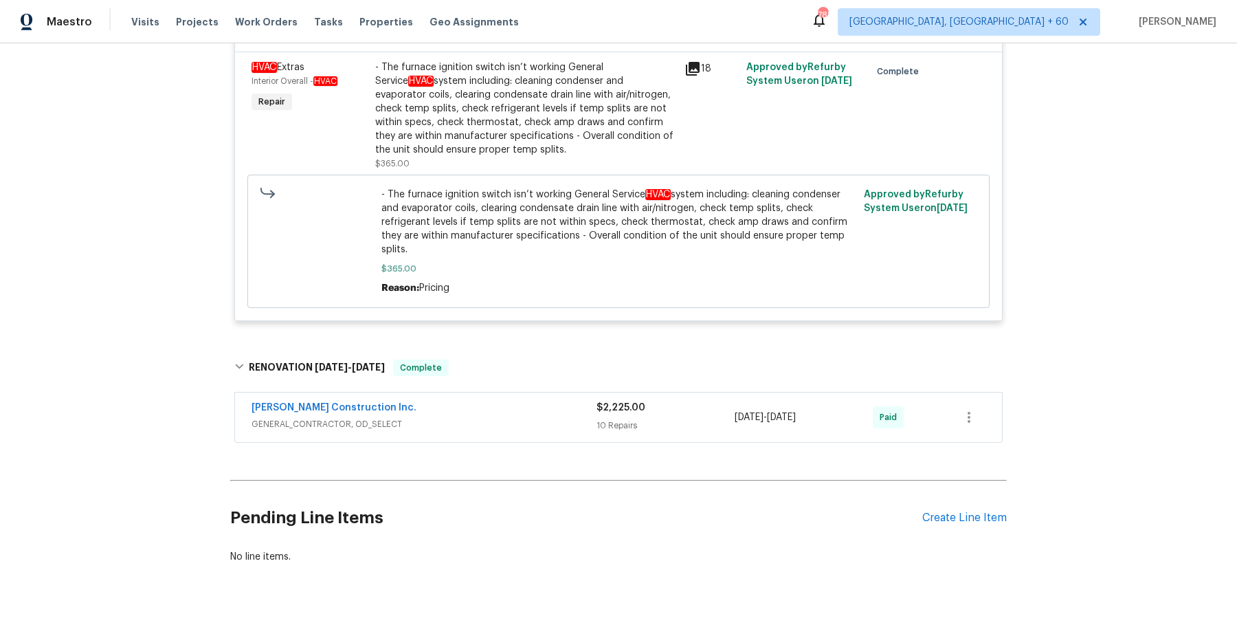
scroll to position [2308, 0]
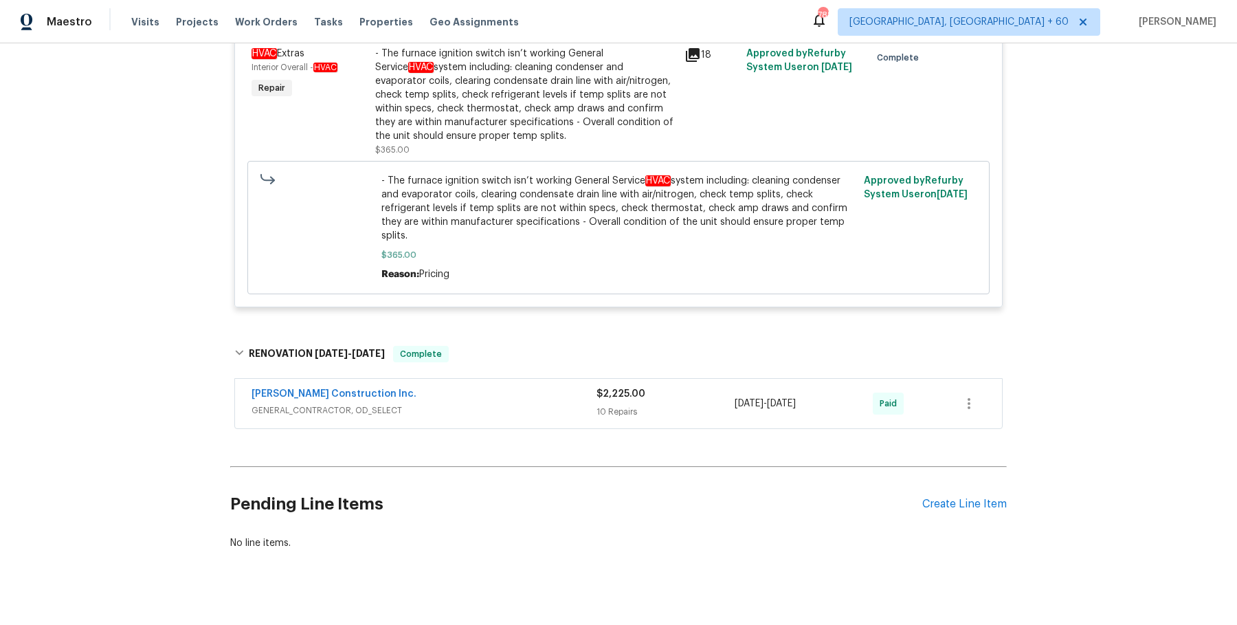
click at [559, 401] on div "[PERSON_NAME] Construction Inc. GENERAL_CONTRACTOR, OD_SELECT" at bounding box center [424, 403] width 345 height 33
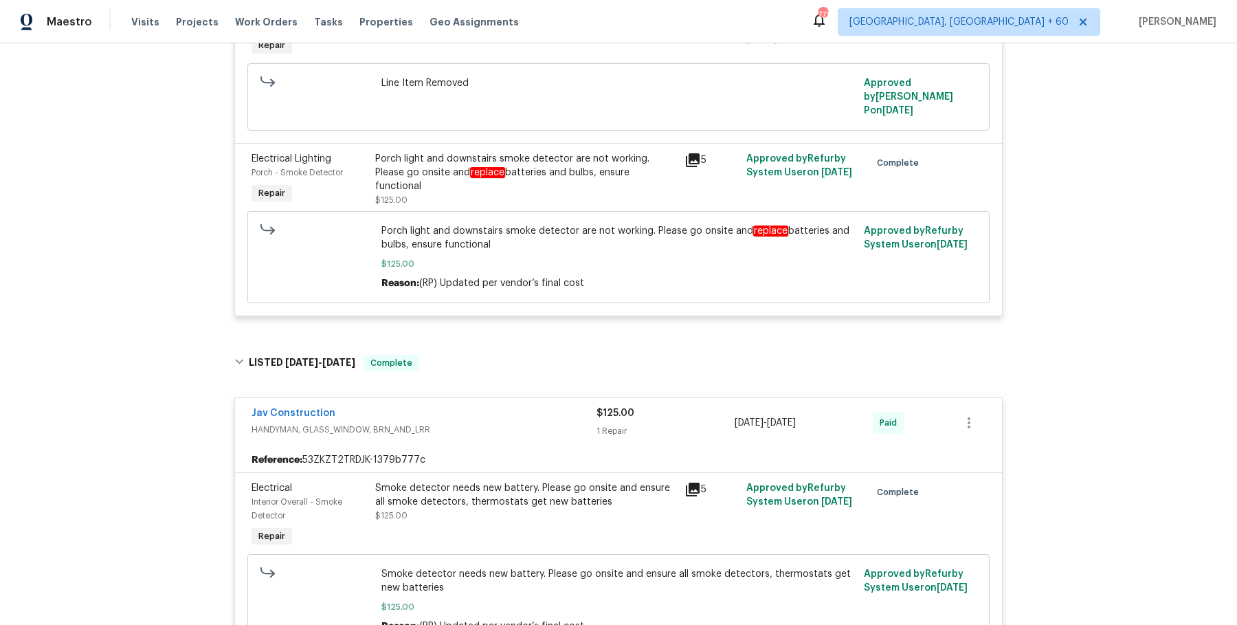
scroll to position [0, 0]
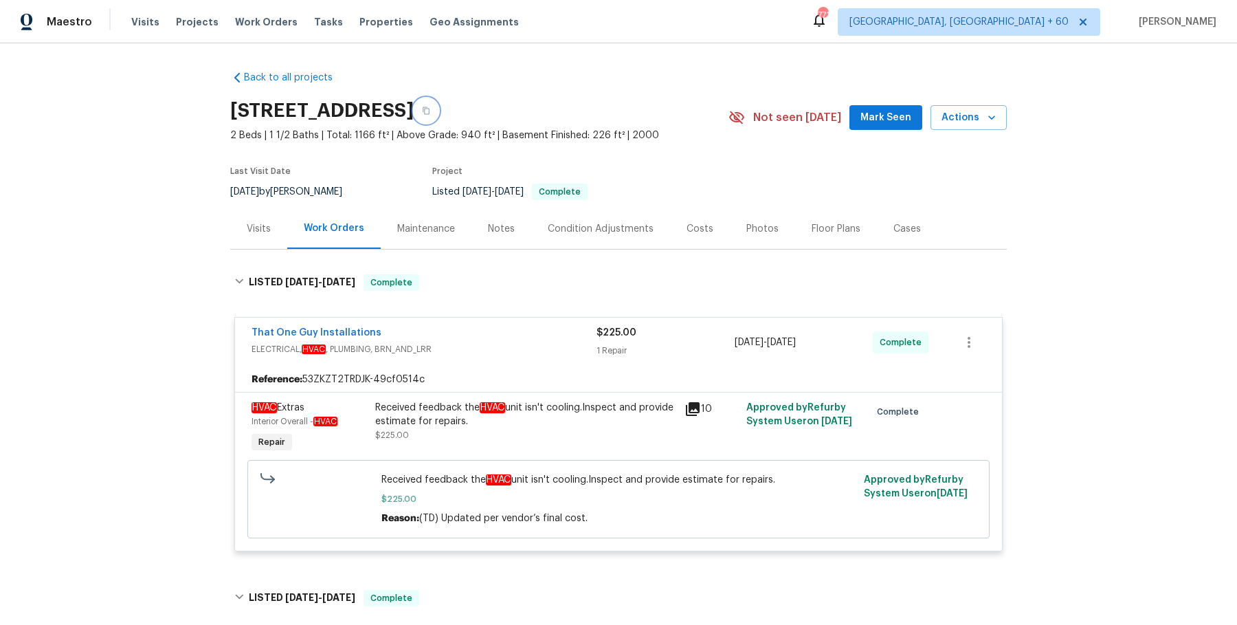
click at [439, 113] on button "button" at bounding box center [426, 110] width 25 height 25
click at [439, 111] on button "button" at bounding box center [426, 110] width 25 height 25
click at [439, 120] on button "button" at bounding box center [426, 110] width 25 height 25
click at [439, 119] on button "button" at bounding box center [426, 110] width 25 height 25
